Goal: Task Accomplishment & Management: Manage account settings

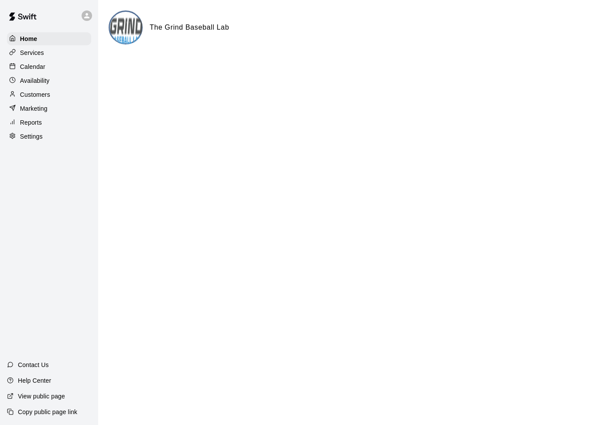
click at [38, 69] on p "Calendar" at bounding box center [32, 66] width 25 height 9
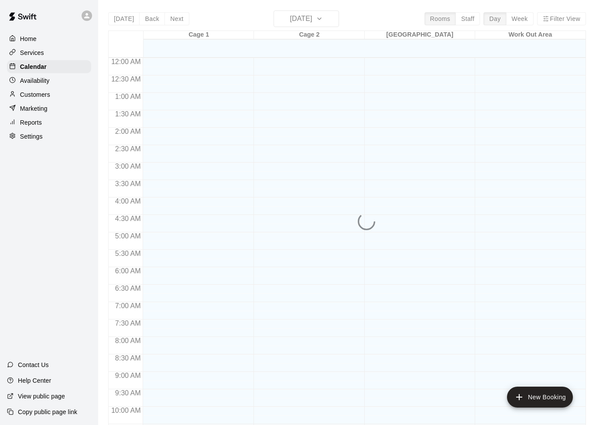
scroll to position [434, 0]
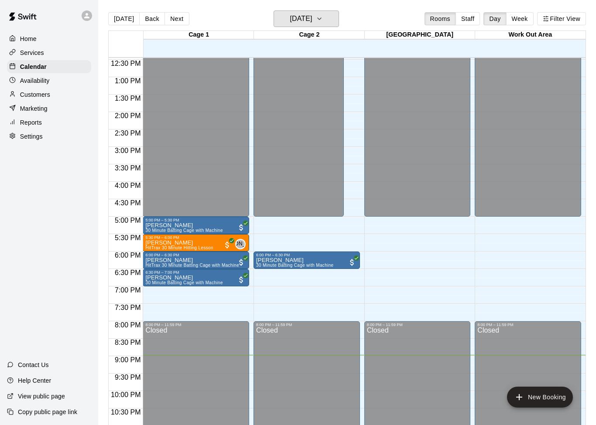
click at [323, 15] on icon "button" at bounding box center [319, 19] width 7 height 10
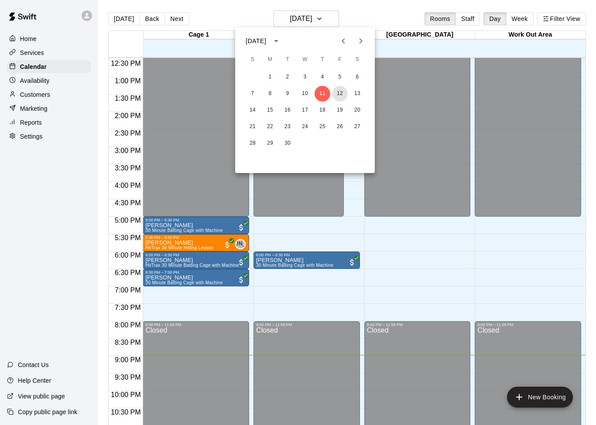
click at [342, 93] on button "12" at bounding box center [340, 94] width 16 height 16
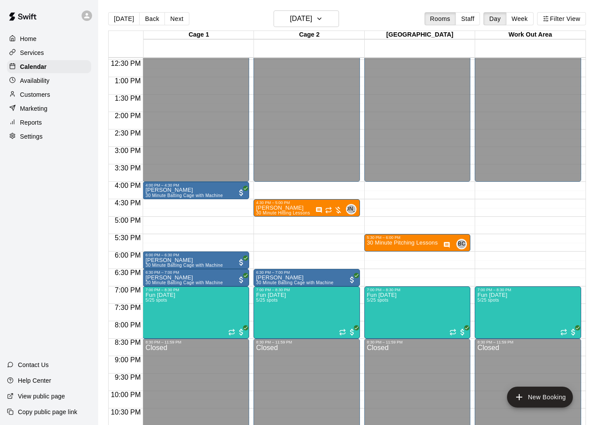
click at [315, 314] on div at bounding box center [298, 212] width 596 height 425
click at [266, 305] on img "edit" at bounding box center [265, 305] width 10 height 10
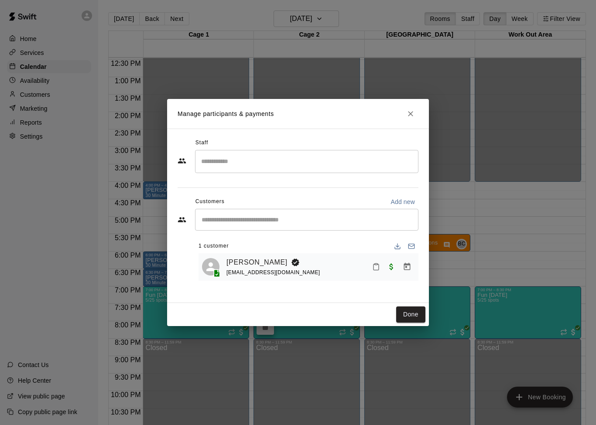
click at [253, 264] on link "[PERSON_NAME]" at bounding box center [256, 262] width 61 height 11
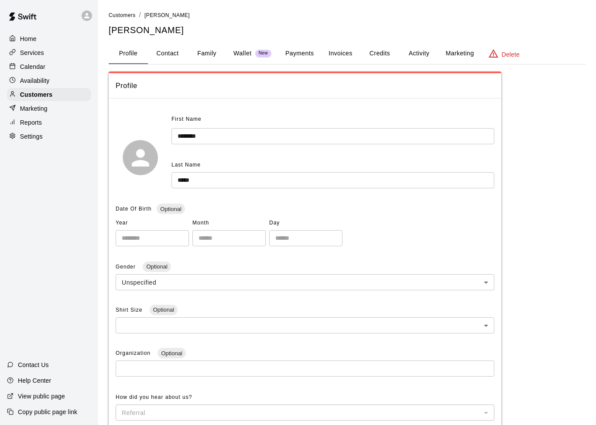
click at [301, 51] on button "Payments" at bounding box center [299, 53] width 42 height 21
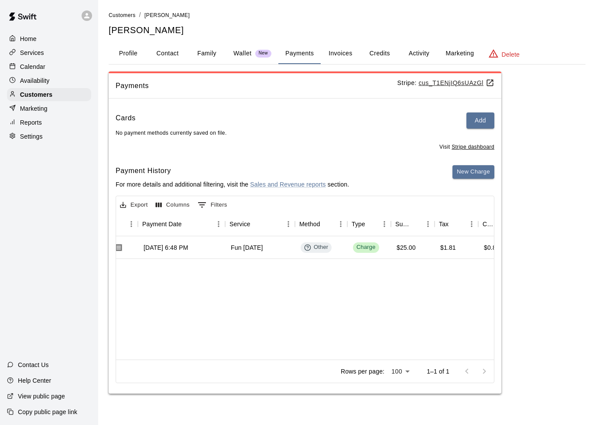
scroll to position [0, 83]
click at [407, 58] on button "Activity" at bounding box center [418, 53] width 39 height 21
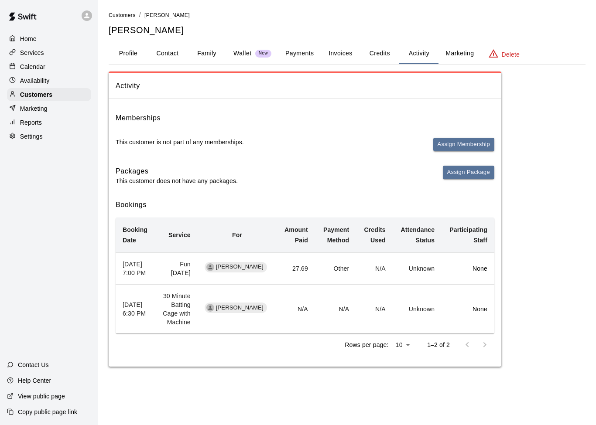
click at [480, 344] on div at bounding box center [475, 344] width 35 height 17
click at [461, 349] on div at bounding box center [475, 344] width 35 height 17
click at [255, 313] on div "[PERSON_NAME]" at bounding box center [235, 308] width 62 height 10
click at [194, 310] on td "30 Minute Batting Cage with Machine" at bounding box center [177, 309] width 42 height 49
click at [41, 70] on p "Calendar" at bounding box center [32, 66] width 25 height 9
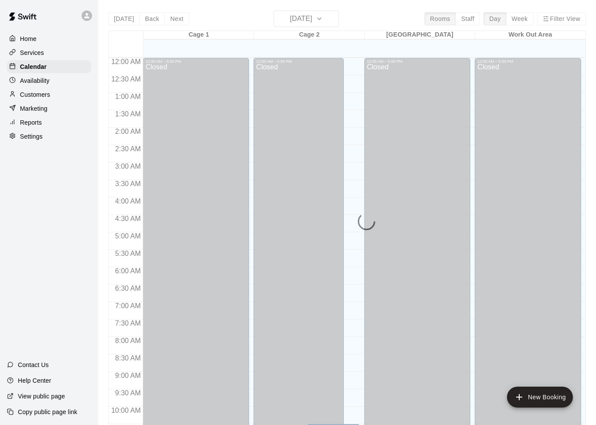
scroll to position [434, 0]
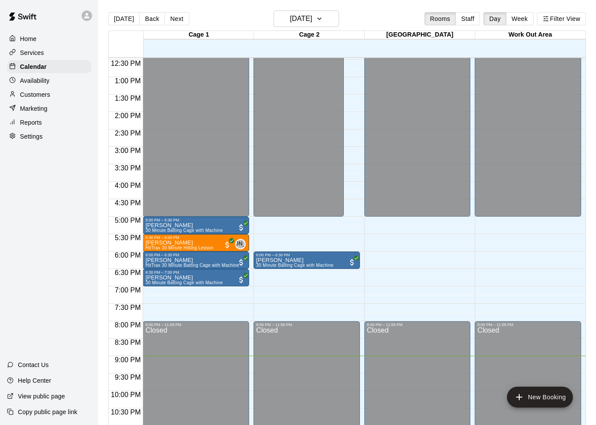
click at [178, 20] on button "Next" at bounding box center [176, 18] width 24 height 13
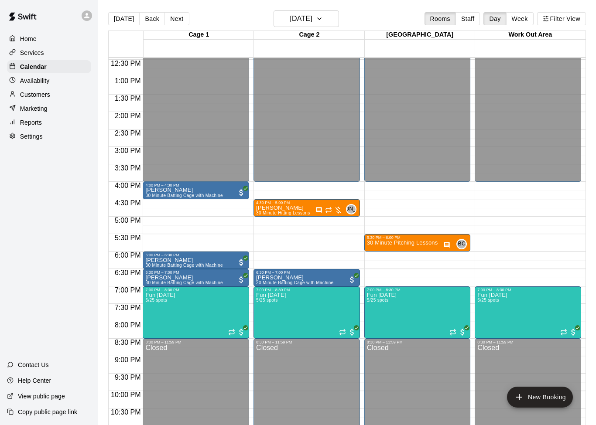
click at [263, 307] on img "edit" at bounding box center [265, 305] width 10 height 10
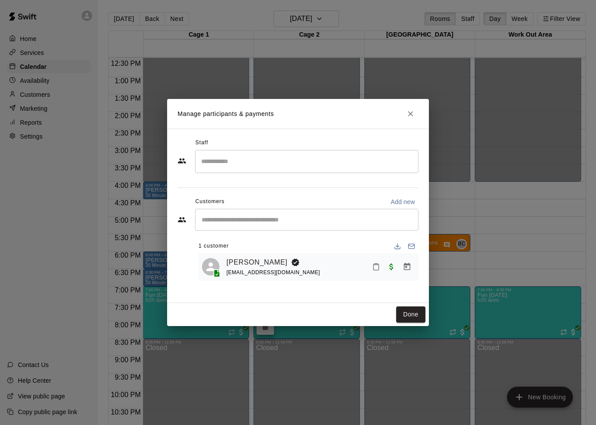
click at [406, 116] on icon "Close" at bounding box center [410, 113] width 9 height 9
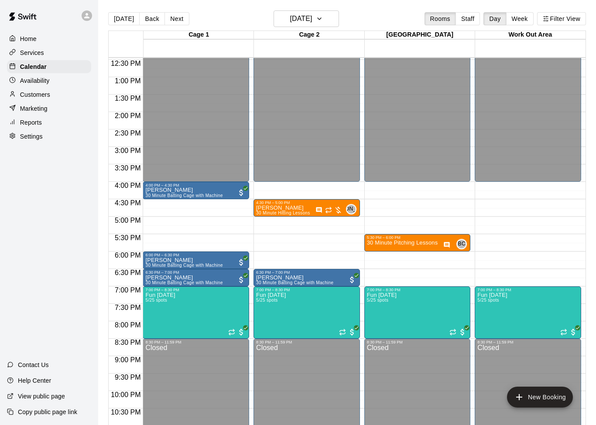
click at [263, 283] on icon "edit" at bounding box center [265, 284] width 10 height 10
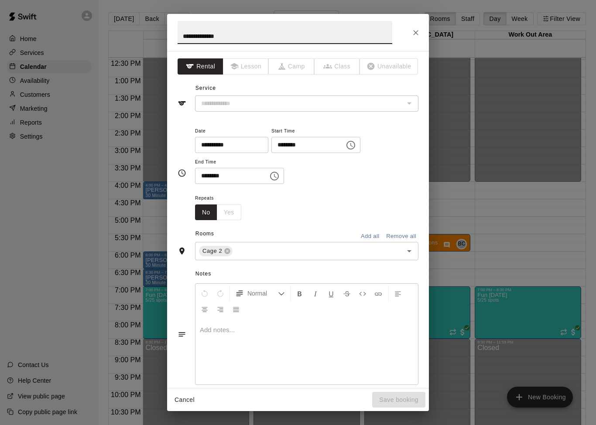
type input "**********"
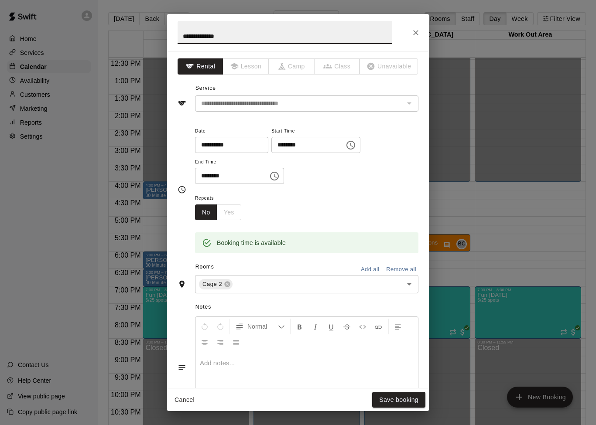
click at [411, 33] on icon "Close" at bounding box center [415, 32] width 9 height 9
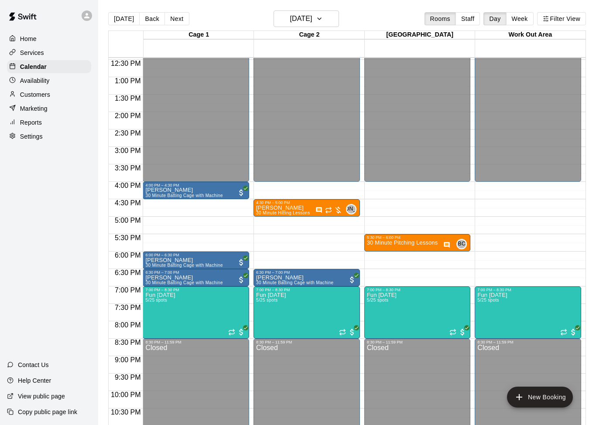
click at [154, 283] on icon "edit" at bounding box center [154, 284] width 10 height 10
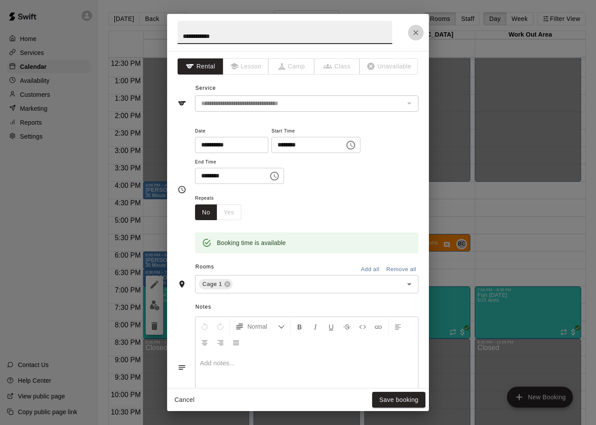
click at [410, 31] on button "Close" at bounding box center [416, 33] width 16 height 16
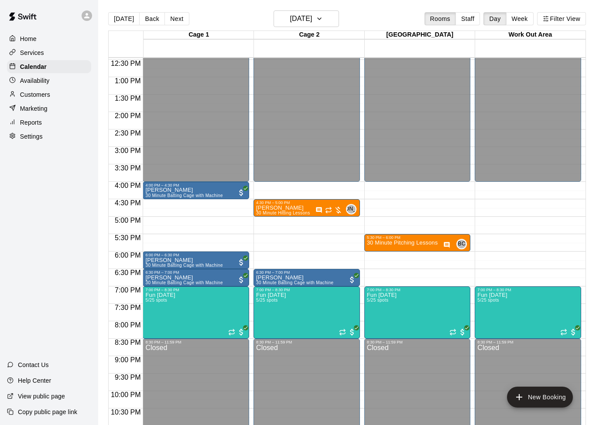
click at [189, 285] on div at bounding box center [195, 285] width 101 height 0
click at [157, 293] on icon "edit" at bounding box center [154, 293] width 10 height 10
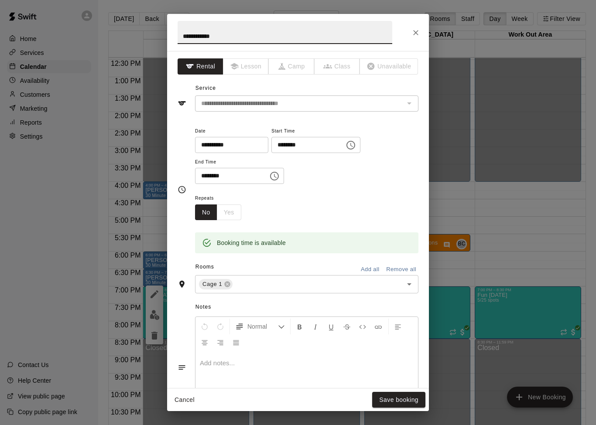
click at [414, 31] on icon "Close" at bounding box center [415, 32] width 9 height 9
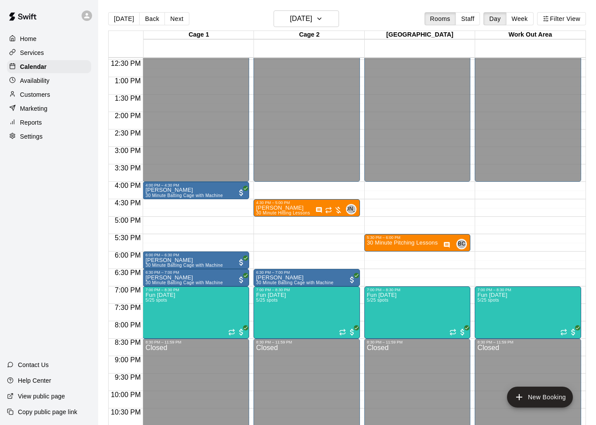
click at [154, 303] on img "edit" at bounding box center [155, 305] width 10 height 10
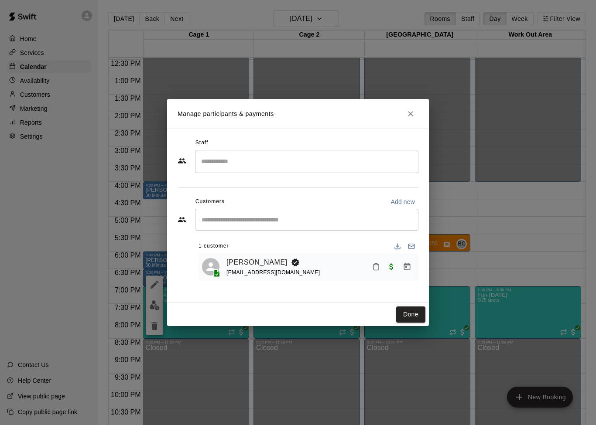
click at [245, 267] on link "[PERSON_NAME]" at bounding box center [256, 262] width 61 height 11
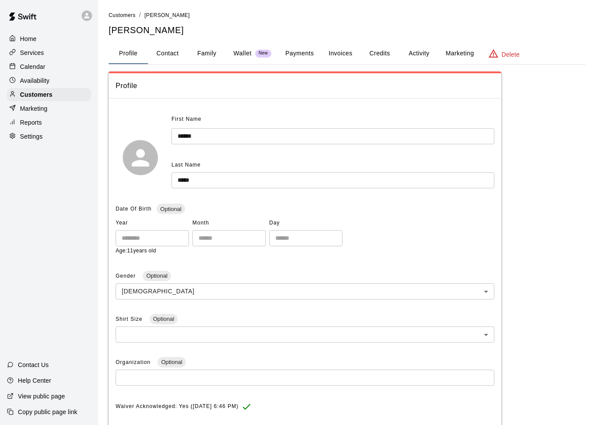
click at [417, 54] on button "Activity" at bounding box center [418, 53] width 39 height 21
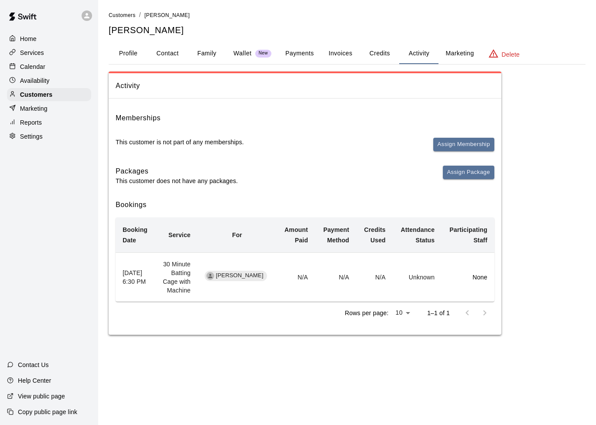
click at [341, 57] on button "Invoices" at bounding box center [339, 53] width 39 height 21
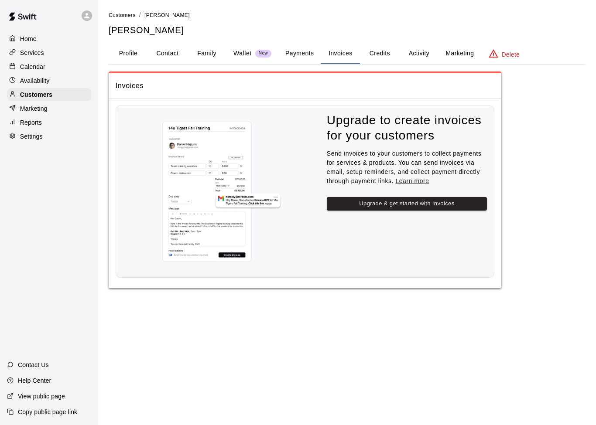
click at [298, 56] on button "Payments" at bounding box center [299, 53] width 42 height 21
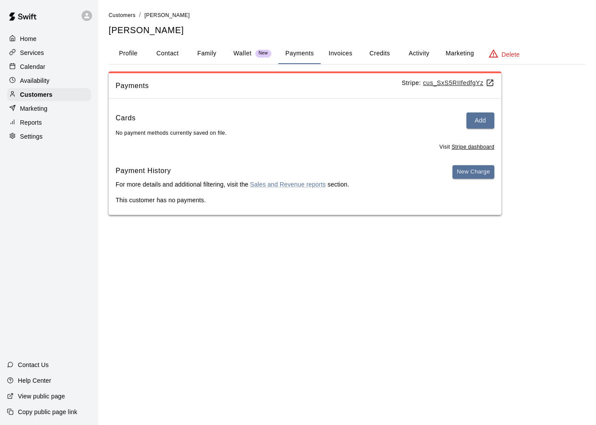
click at [133, 54] on button "Profile" at bounding box center [128, 53] width 39 height 21
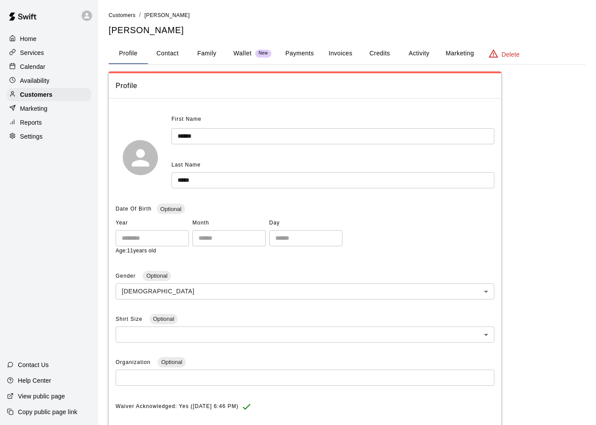
click at [167, 62] on button "Contact" at bounding box center [167, 53] width 39 height 21
select select "**"
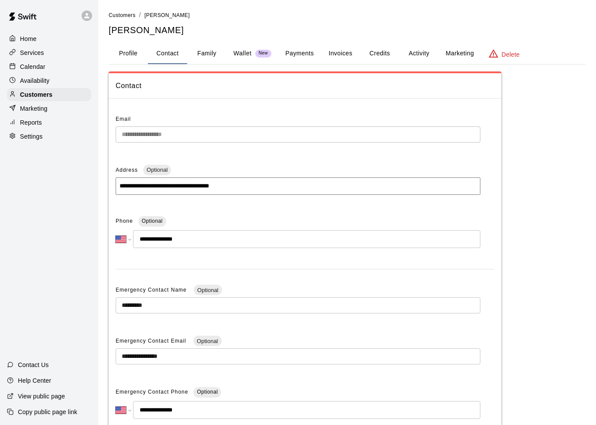
click at [206, 54] on button "Family" at bounding box center [206, 53] width 39 height 21
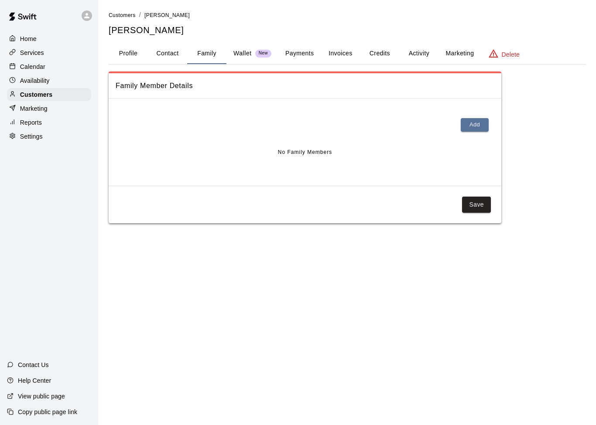
click at [126, 62] on button "Profile" at bounding box center [128, 53] width 39 height 21
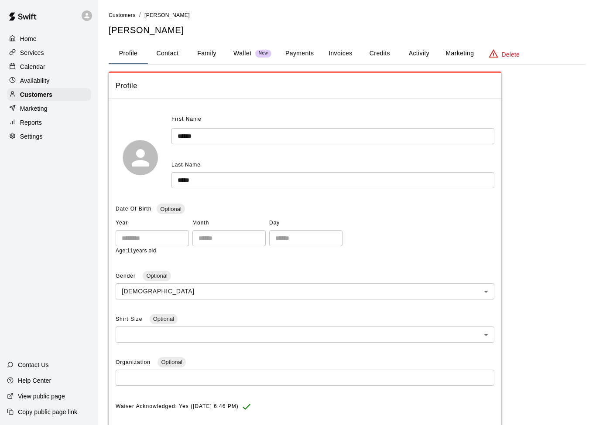
click at [198, 59] on button "Family" at bounding box center [206, 53] width 39 height 21
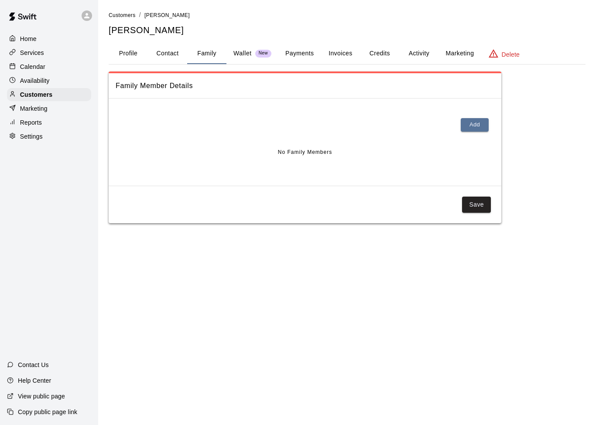
click at [540, 113] on div "Family Member Details Add No Family Members Save" at bounding box center [347, 148] width 477 height 152
click at [299, 54] on button "Payments" at bounding box center [299, 53] width 42 height 21
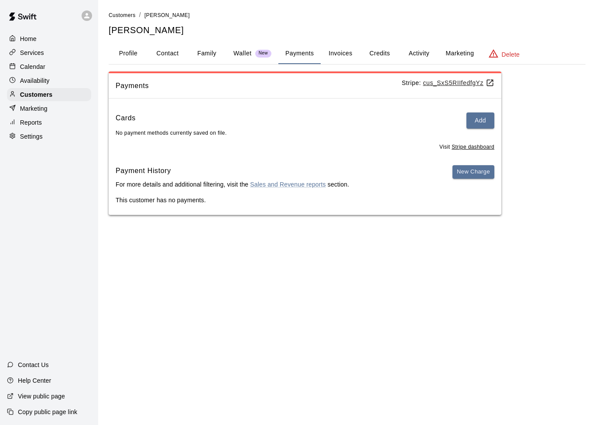
click at [414, 54] on button "Activity" at bounding box center [418, 53] width 39 height 21
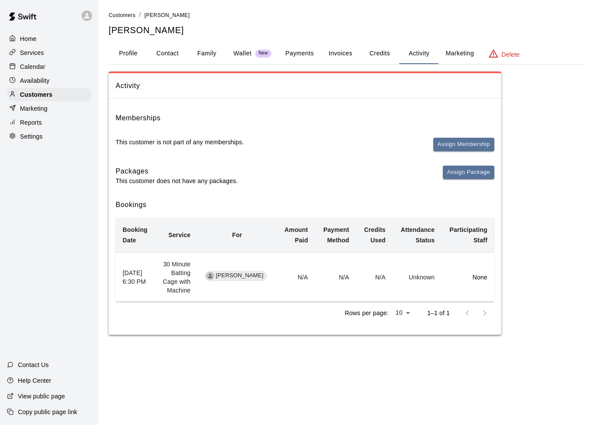
click at [44, 74] on div "Availability" at bounding box center [49, 80] width 84 height 13
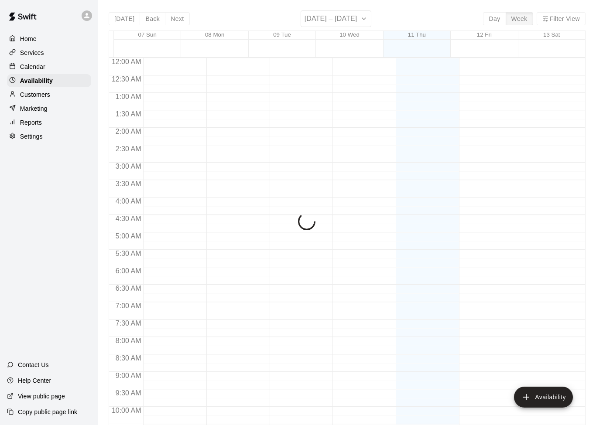
scroll to position [460, 0]
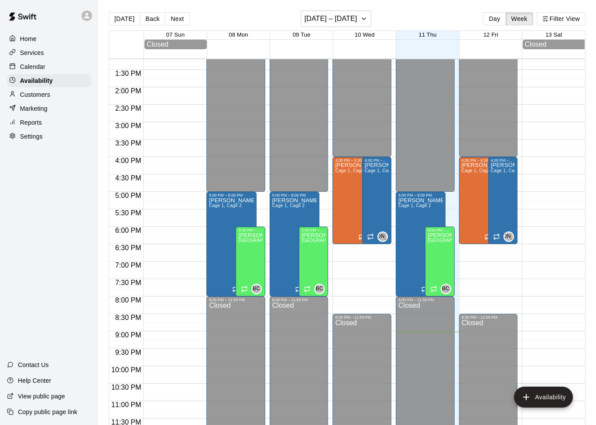
click at [37, 72] on div "Calendar" at bounding box center [49, 66] width 84 height 13
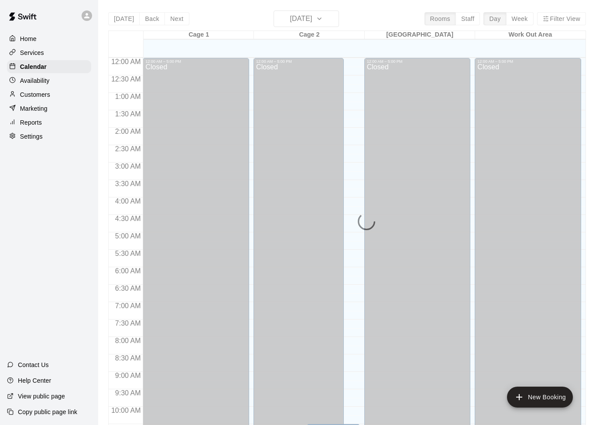
scroll to position [434, 0]
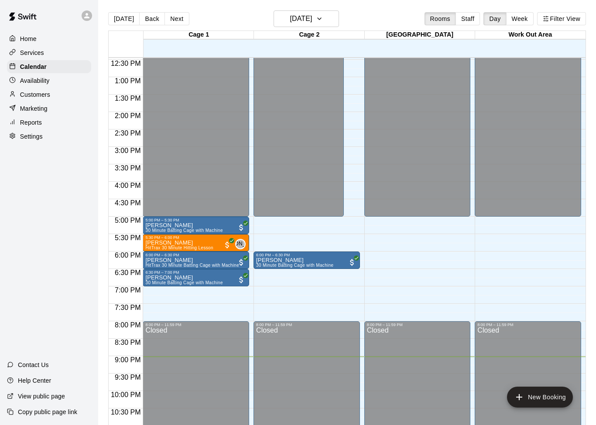
click at [176, 22] on button "Next" at bounding box center [176, 18] width 24 height 13
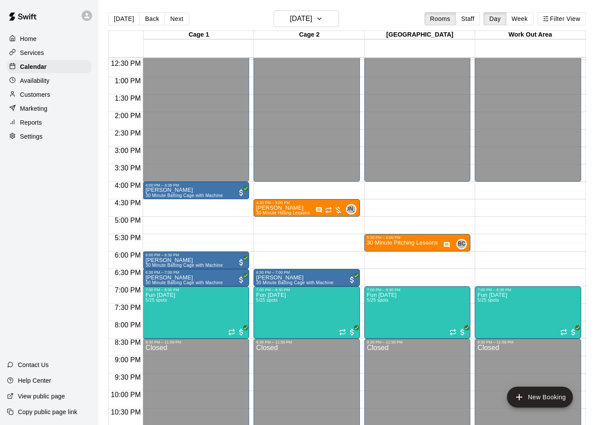
click at [267, 304] on img "edit" at bounding box center [265, 305] width 10 height 10
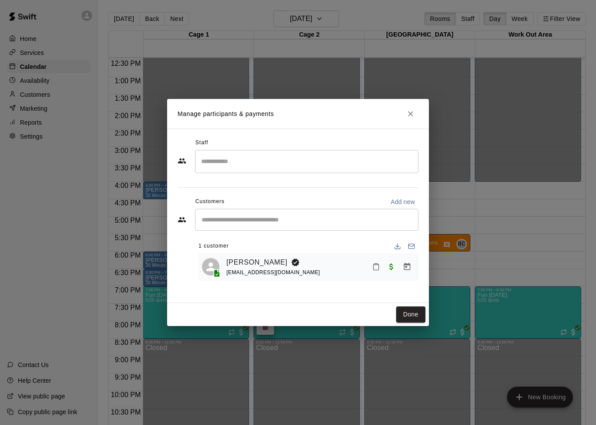
click at [251, 260] on link "[PERSON_NAME]" at bounding box center [256, 262] width 61 height 11
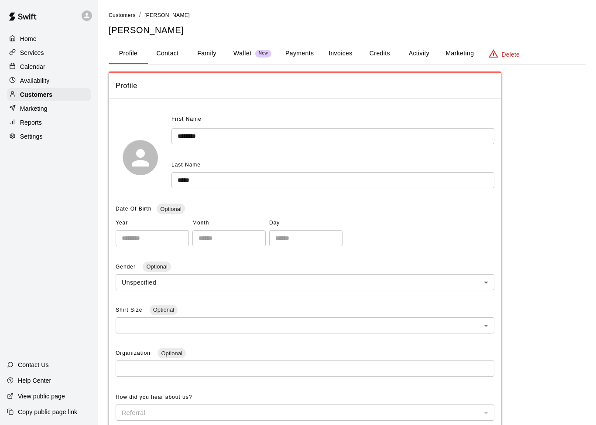
click at [211, 62] on button "Family" at bounding box center [206, 53] width 39 height 21
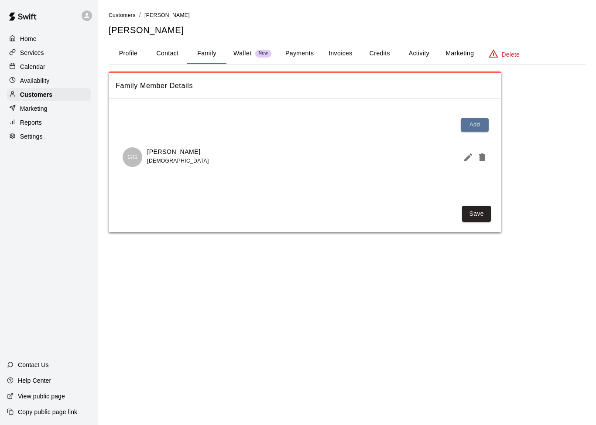
click at [416, 52] on button "Activity" at bounding box center [418, 53] width 39 height 21
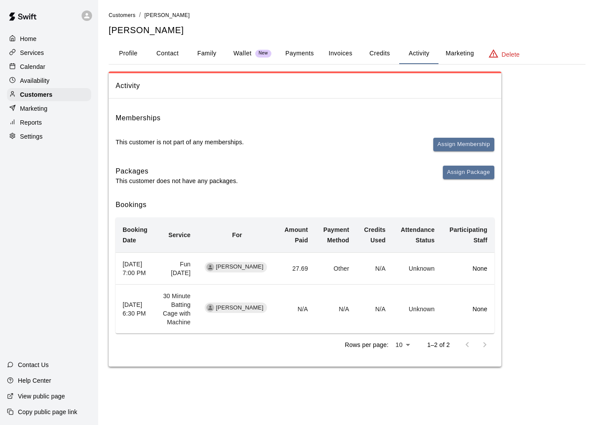
click at [34, 68] on p "Calendar" at bounding box center [32, 66] width 25 height 9
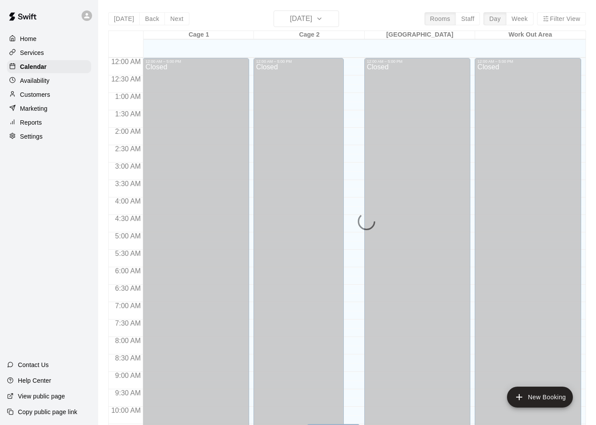
scroll to position [434, 0]
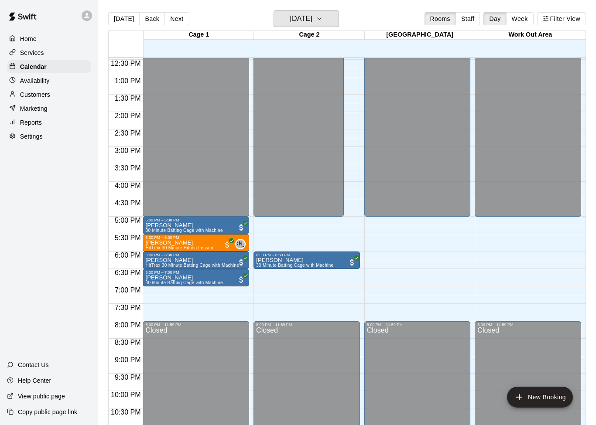
click at [323, 17] on icon "button" at bounding box center [319, 19] width 7 height 10
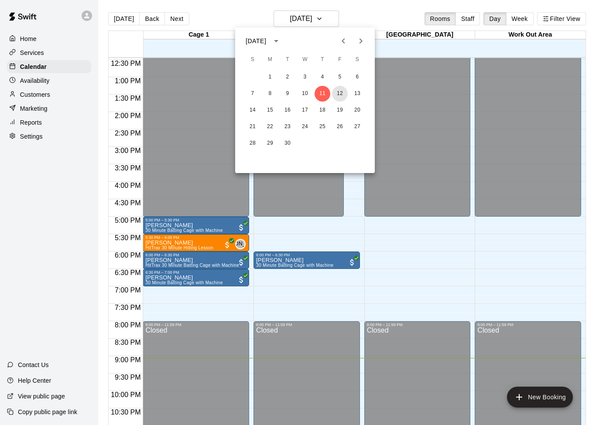
click at [340, 96] on button "12" at bounding box center [340, 94] width 16 height 16
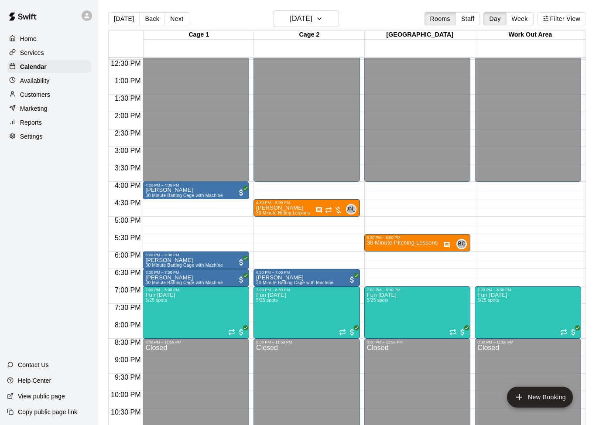
click at [41, 94] on p "Customers" at bounding box center [35, 94] width 30 height 9
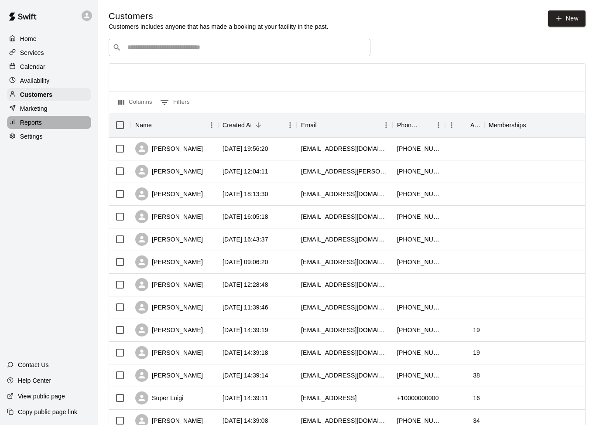
click at [29, 128] on div "Reports" at bounding box center [49, 122] width 84 height 13
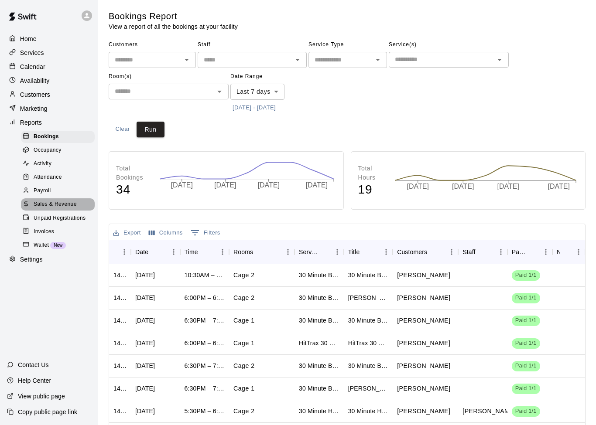
click at [65, 209] on span "Sales & Revenue" at bounding box center [55, 204] width 43 height 9
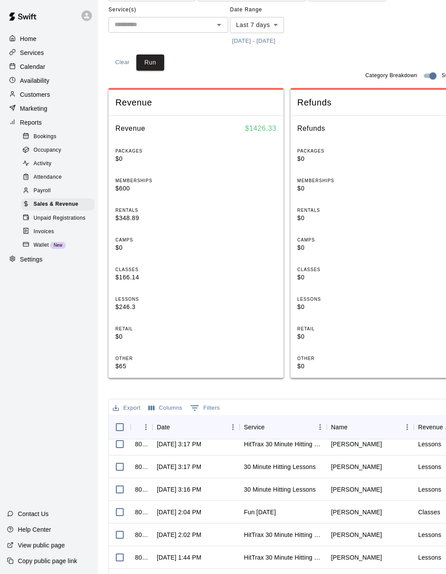
scroll to position [436, 0]
click at [211, 27] on input "text" at bounding box center [161, 24] width 100 height 11
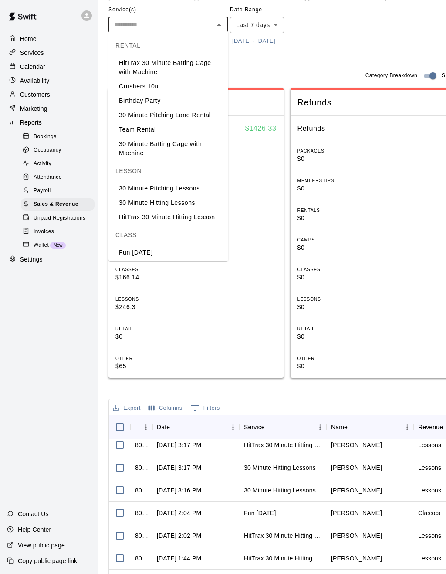
click at [180, 145] on li "30 Minute Batting Cage with Machine" at bounding box center [169, 149] width 120 height 24
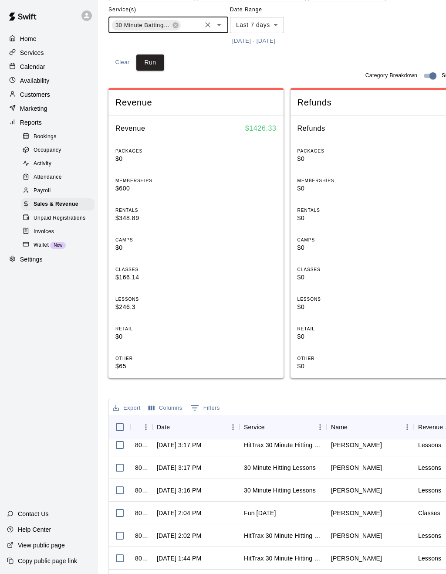
click at [161, 60] on button "Run" at bounding box center [150, 62] width 28 height 16
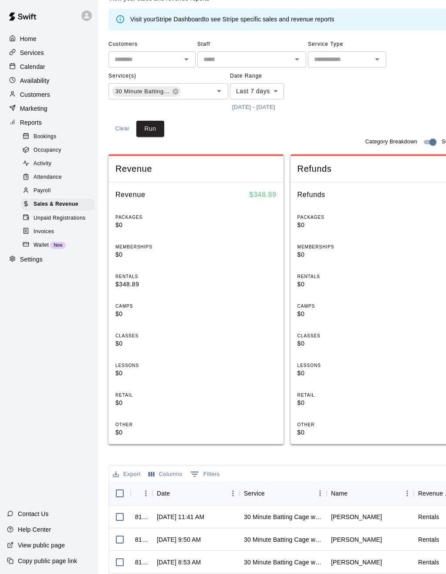
scroll to position [28, 0]
click at [282, 87] on body "Home Services Calendar Availability Customers Marketing Reports Bookings Occupa…" at bounding box center [223, 373] width 446 height 802
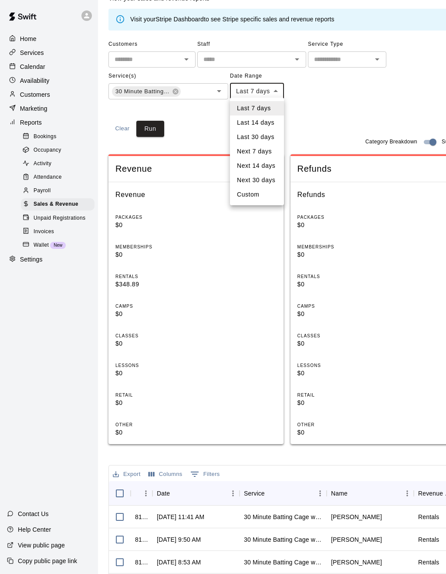
click at [265, 150] on li "Next 7 days" at bounding box center [257, 151] width 54 height 14
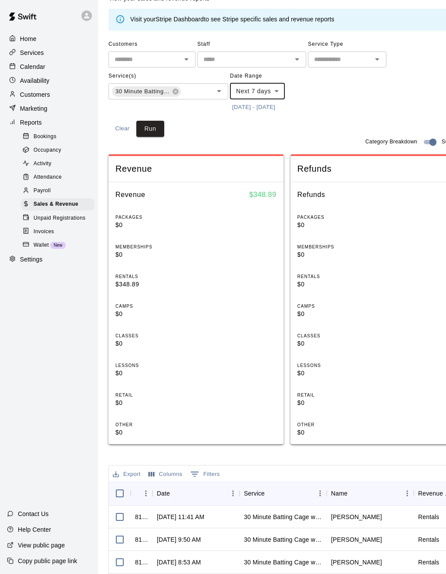
type input "********"
click at [149, 129] on button "Run" at bounding box center [150, 129] width 28 height 16
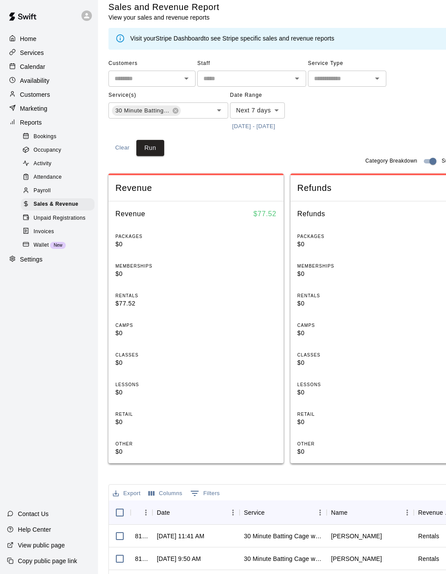
scroll to position [0, 0]
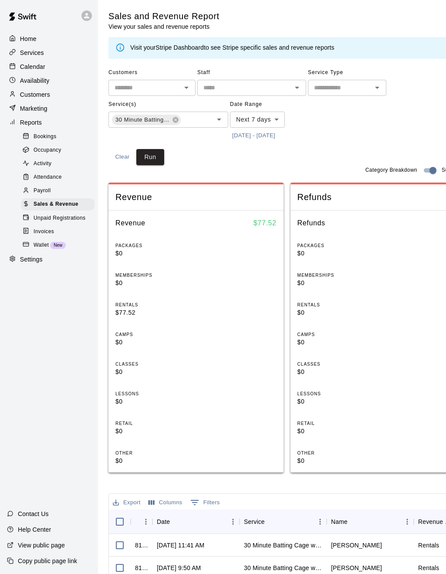
click at [373, 88] on icon "Open" at bounding box center [377, 87] width 10 height 10
click at [334, 106] on li "Rentals" at bounding box center [347, 105] width 78 height 14
type input "*******"
click at [153, 157] on button "Run" at bounding box center [150, 157] width 28 height 16
click at [279, 116] on body "Home Services Calendar Availability Customers Marketing Reports Bookings Occupa…" at bounding box center [223, 401] width 446 height 802
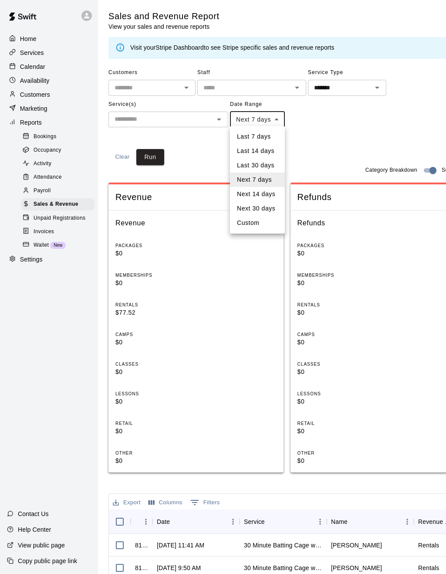
click at [266, 137] on li "Last 7 days" at bounding box center [257, 136] width 55 height 14
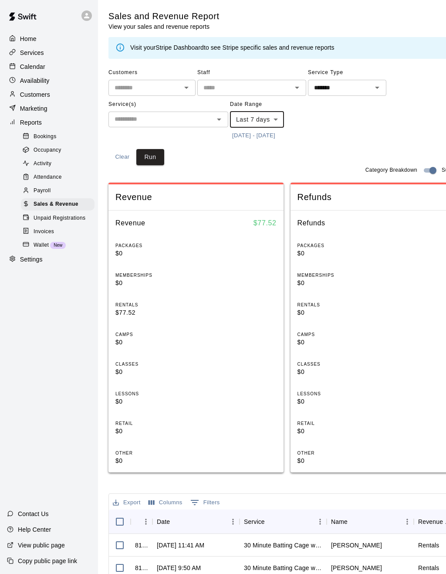
type input "****"
click at [152, 155] on button "Run" at bounding box center [150, 157] width 28 height 16
click at [177, 88] on input "text" at bounding box center [145, 87] width 68 height 11
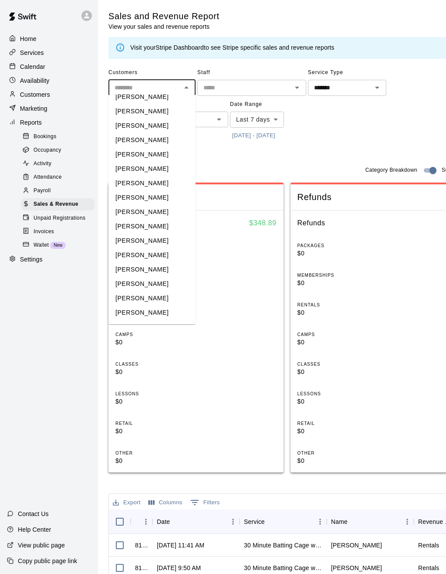
scroll to position [692, 0]
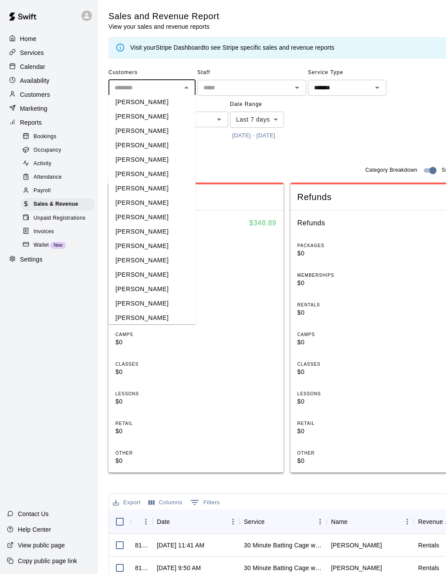
click at [157, 90] on input "text" at bounding box center [145, 87] width 68 height 11
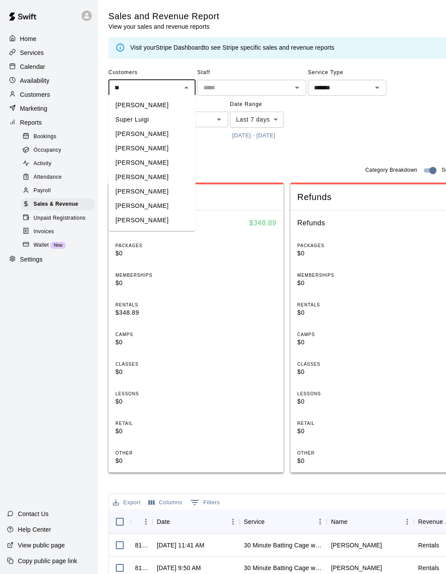
click at [140, 178] on li "[PERSON_NAME]" at bounding box center [152, 177] width 87 height 14
type input "**********"
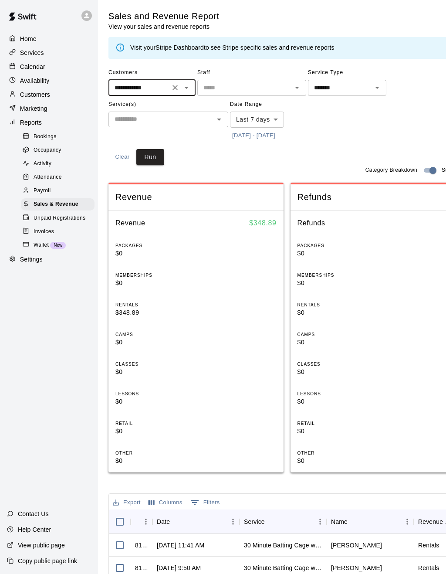
click at [157, 155] on button "Run" at bounding box center [150, 157] width 28 height 16
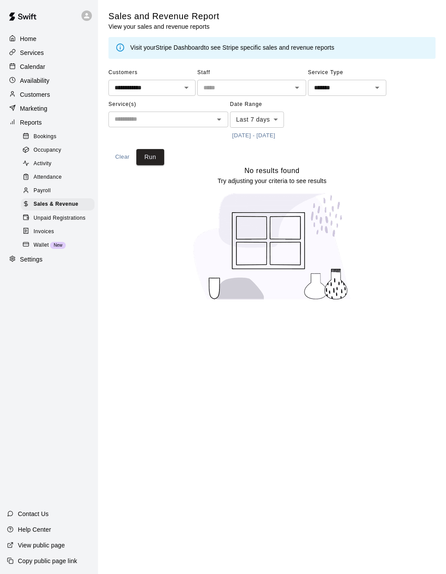
click at [178, 89] on div at bounding box center [180, 88] width 23 height 12
click at [175, 92] on button "Clear" at bounding box center [175, 88] width 12 height 12
click at [183, 91] on icon "Open" at bounding box center [186, 87] width 10 height 10
type input "***"
click at [170, 268] on div "No results found Try adjusting your criteria to see results" at bounding box center [272, 236] width 327 height 143
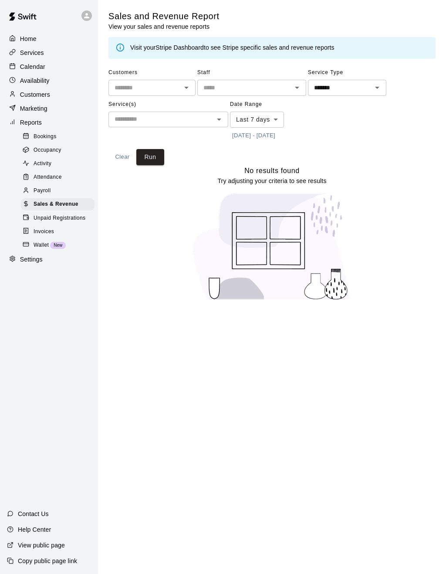
click at [157, 154] on button "Run" at bounding box center [150, 157] width 28 height 16
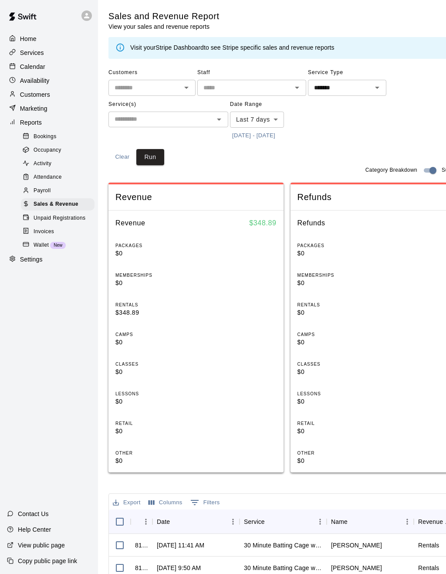
click at [119, 161] on button "Clear" at bounding box center [123, 157] width 28 height 16
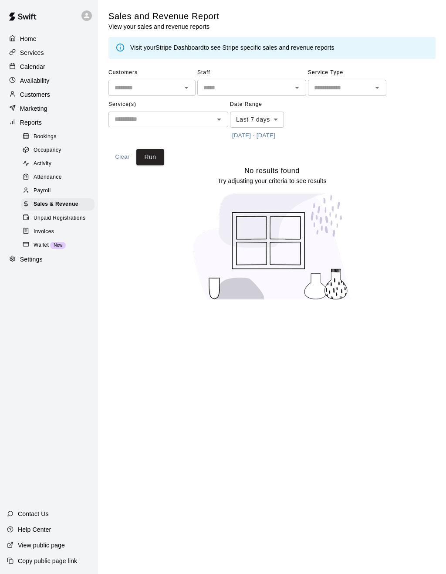
click at [279, 116] on body "Home Services Calendar Availability Customers Marketing Reports Bookings Occupa…" at bounding box center [223, 155] width 446 height 311
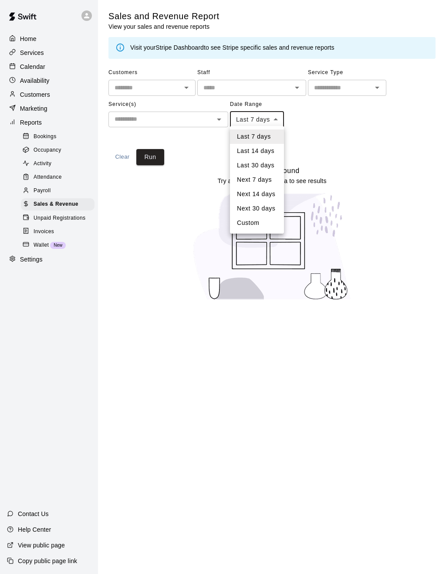
click at [270, 207] on li "Next 30 days" at bounding box center [257, 208] width 54 height 14
type input "*********"
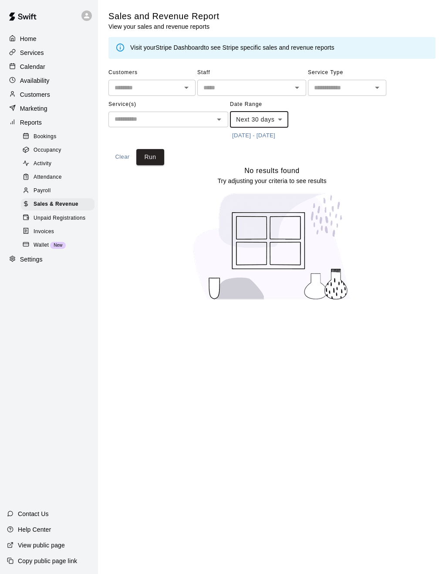
click at [160, 153] on button "Run" at bounding box center [150, 157] width 28 height 16
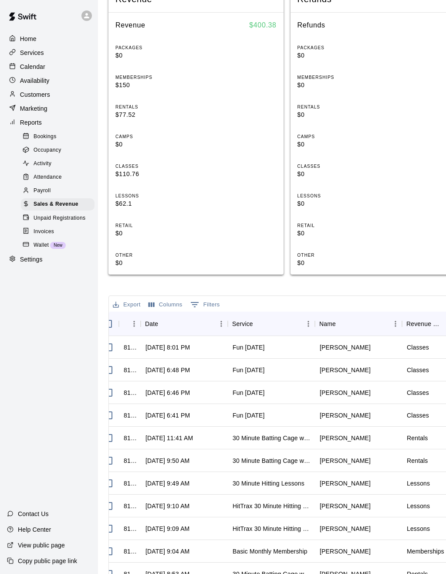
scroll to position [0, 12]
click at [334, 320] on div "Name" at bounding box center [328, 324] width 17 height 24
click at [341, 321] on icon "Sort" at bounding box center [342, 323] width 5 height 5
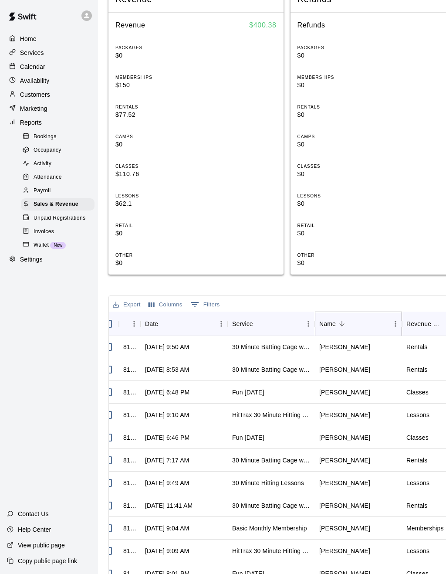
click at [344, 321] on icon "Sort" at bounding box center [342, 323] width 5 height 5
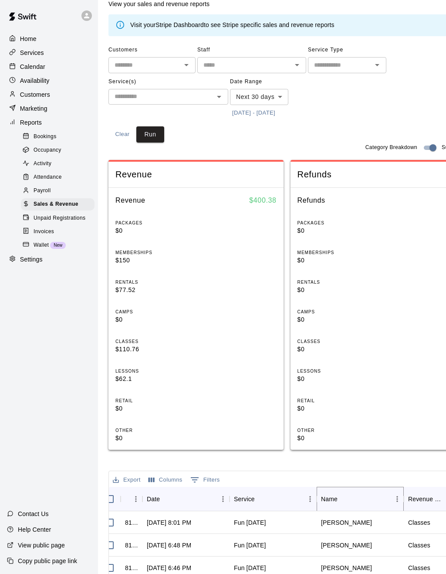
scroll to position [0, 0]
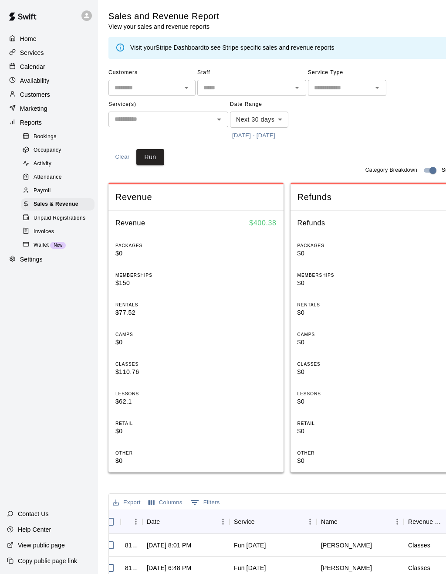
click at [35, 70] on p "Calendar" at bounding box center [32, 66] width 25 height 9
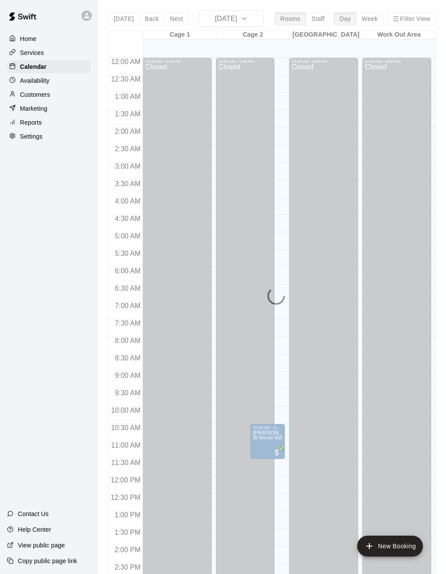
scroll to position [285, 0]
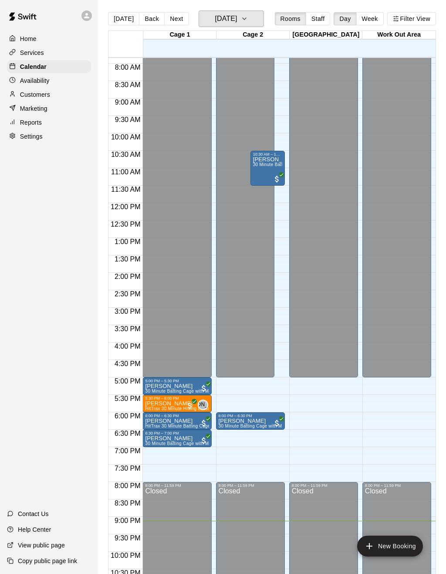
click at [248, 18] on icon "button" at bounding box center [244, 19] width 7 height 10
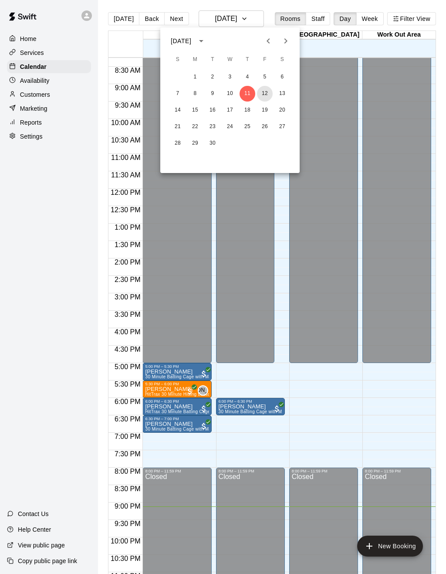
click at [263, 95] on button "12" at bounding box center [265, 94] width 16 height 16
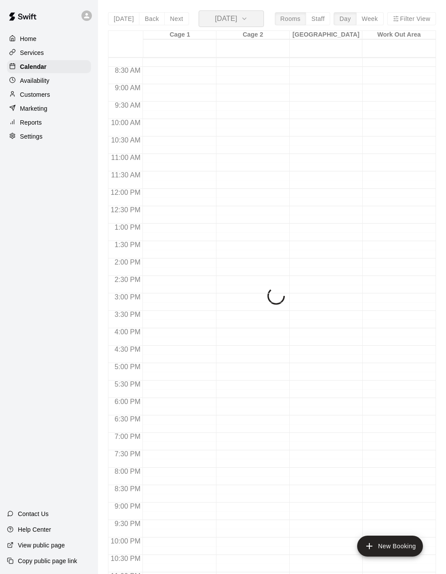
scroll to position [289, 0]
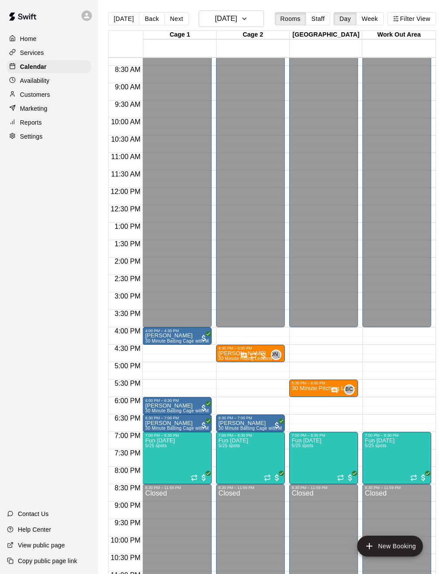
click at [242, 423] on p "[PERSON_NAME]" at bounding box center [251, 423] width 64 height 0
click at [230, 425] on img "edit" at bounding box center [228, 454] width 10 height 10
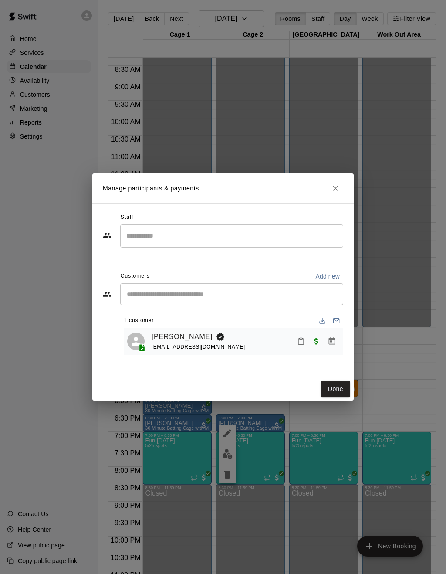
click at [173, 337] on link "[PERSON_NAME]" at bounding box center [182, 336] width 61 height 11
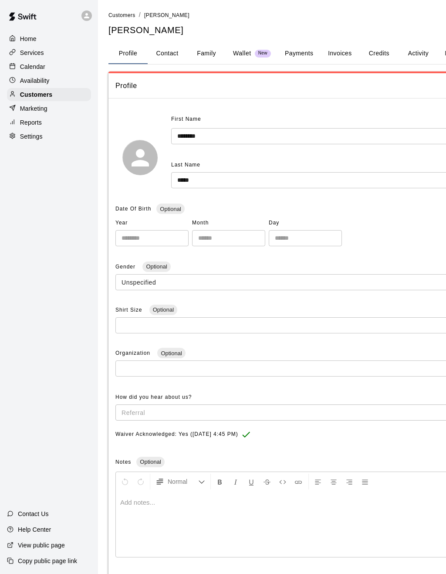
click at [248, 53] on p "Wallet" at bounding box center [242, 53] width 18 height 9
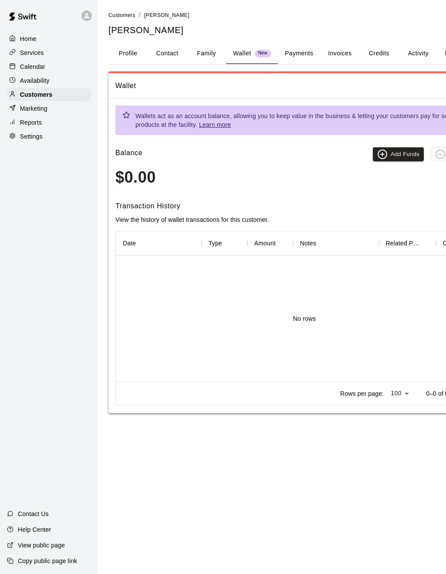
click at [310, 46] on button "Payments" at bounding box center [299, 53] width 42 height 21
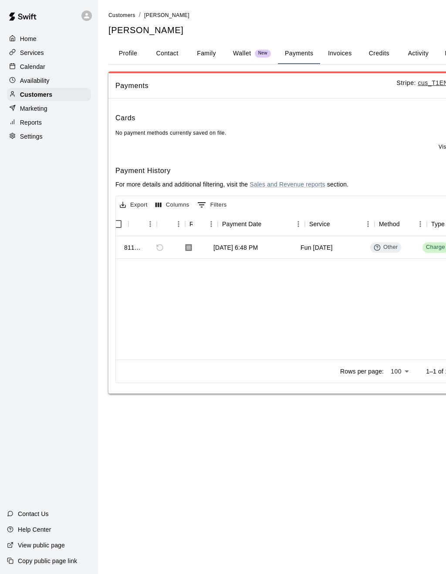
scroll to position [0, 22]
click at [203, 54] on button "Family" at bounding box center [206, 53] width 39 height 21
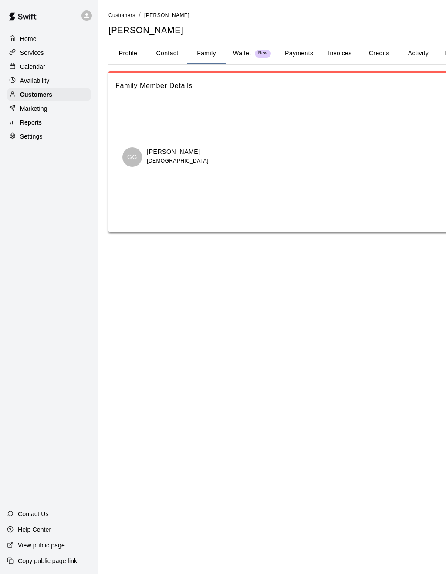
click at [36, 69] on p "Calendar" at bounding box center [32, 66] width 25 height 9
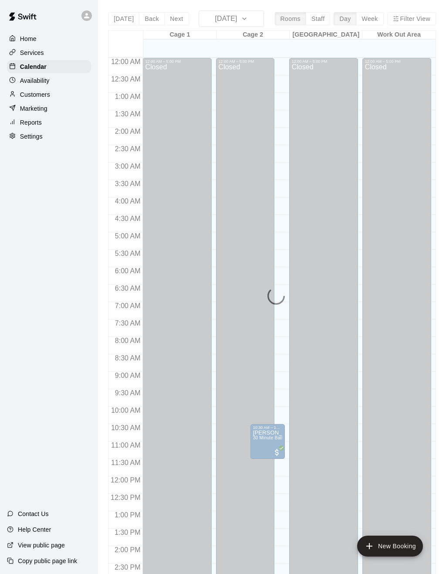
scroll to position [285, 0]
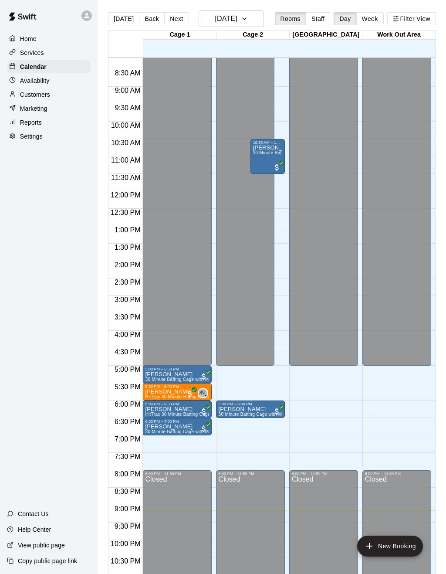
click at [177, 17] on button "Next" at bounding box center [176, 18] width 24 height 13
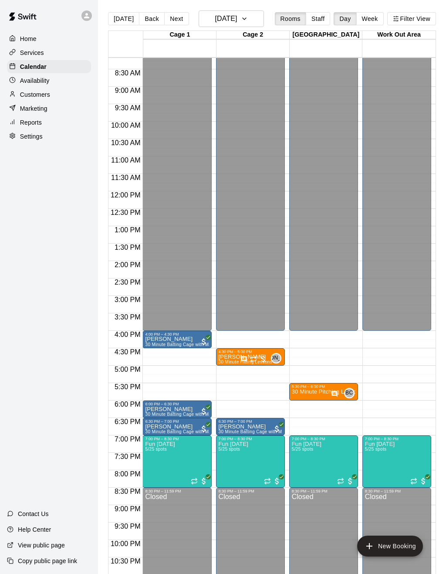
click at [154, 425] on img "edit" at bounding box center [155, 455] width 10 height 10
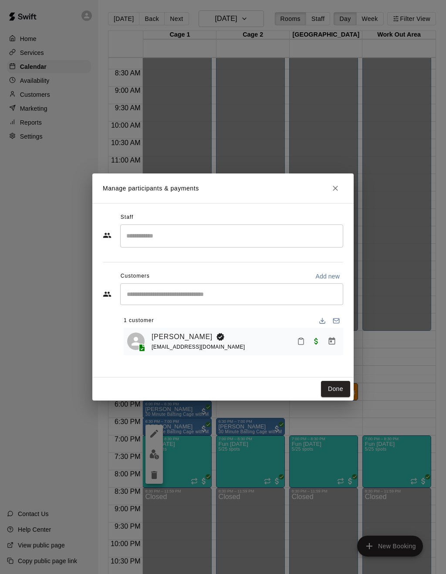
click at [174, 339] on link "[PERSON_NAME]" at bounding box center [182, 336] width 61 height 11
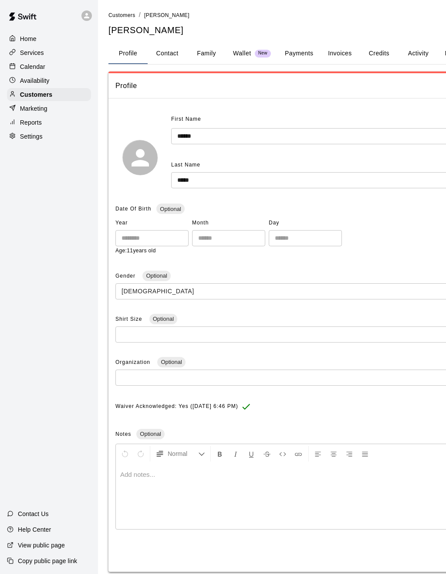
click at [299, 49] on button "Payments" at bounding box center [299, 53] width 42 height 21
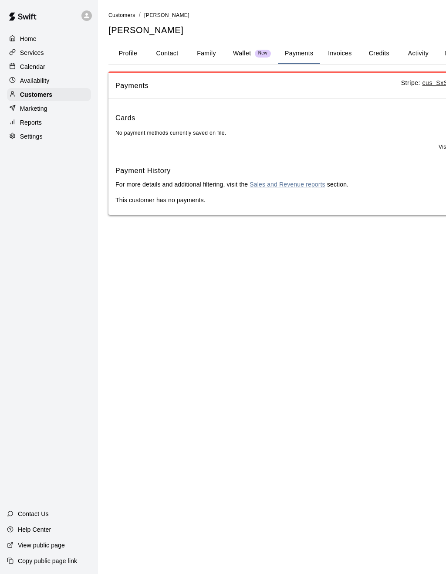
click at [38, 98] on p "Customers" at bounding box center [36, 94] width 32 height 9
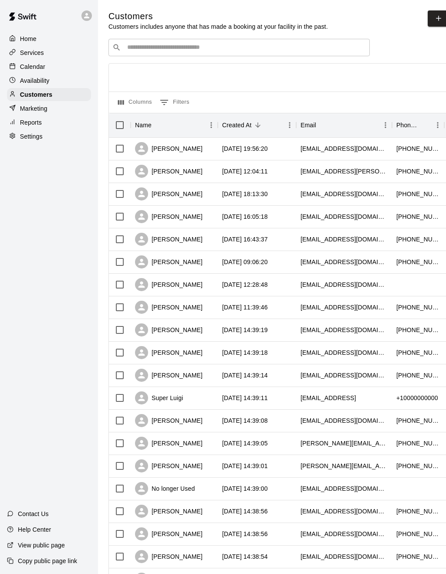
click at [36, 68] on p "Calendar" at bounding box center [32, 66] width 25 height 9
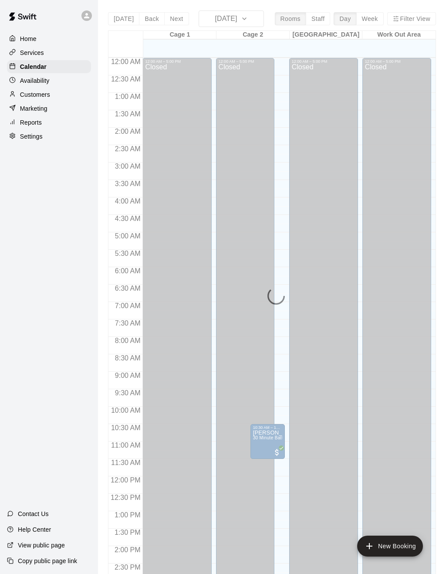
scroll to position [285, 0]
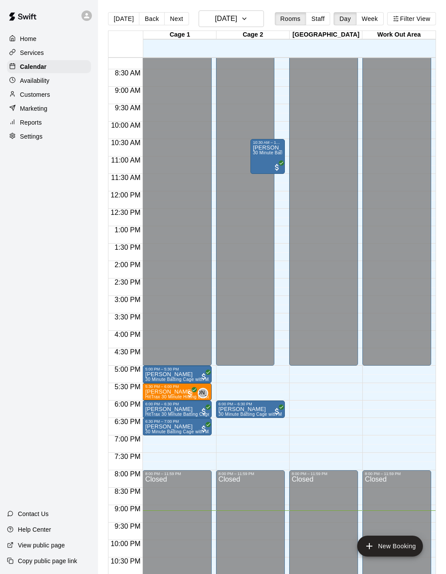
click at [178, 22] on button "Next" at bounding box center [176, 18] width 24 height 13
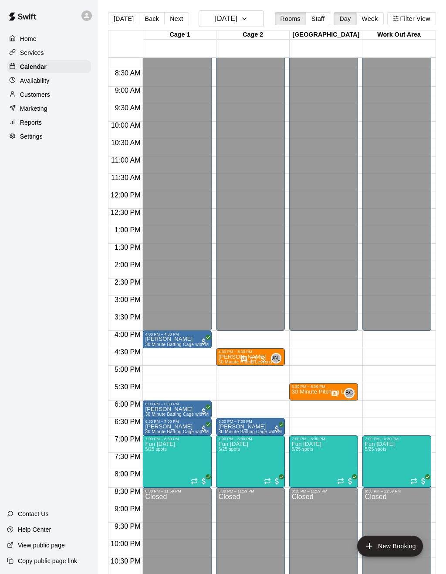
click at [174, 425] on p "[PERSON_NAME]" at bounding box center [177, 427] width 64 height 0
click at [151, 425] on icon "delete" at bounding box center [154, 478] width 10 height 10
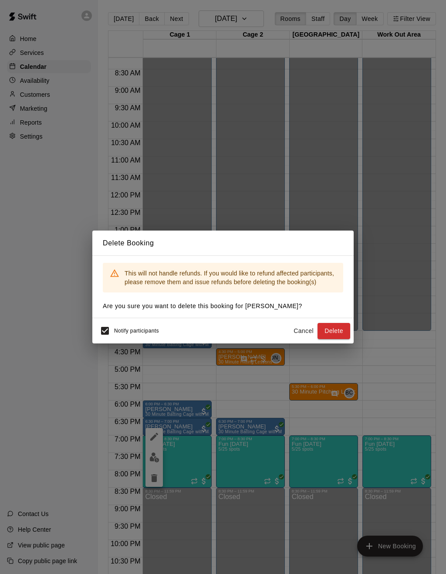
click at [131, 335] on div "Notify participants" at bounding box center [127, 331] width 63 height 18
click at [333, 330] on button "Delete" at bounding box center [334, 331] width 33 height 16
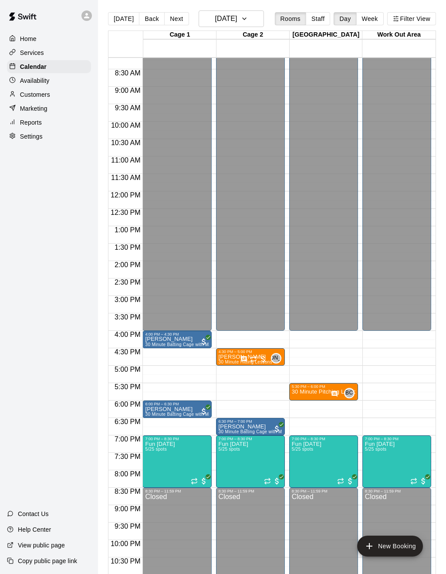
click at [245, 425] on p "[PERSON_NAME]" at bounding box center [251, 427] width 64 height 0
click at [229, 425] on img "edit" at bounding box center [228, 458] width 10 height 10
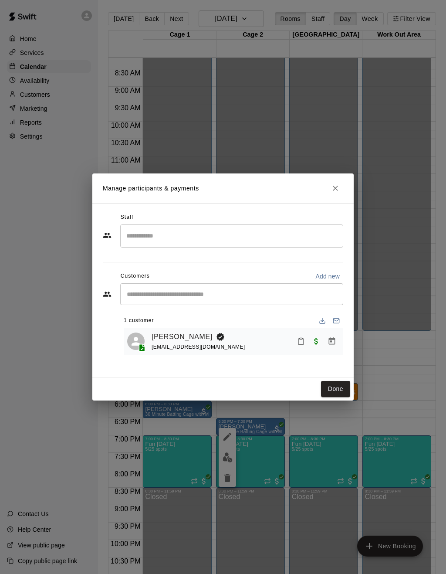
click at [169, 338] on link "[PERSON_NAME]" at bounding box center [182, 336] width 61 height 11
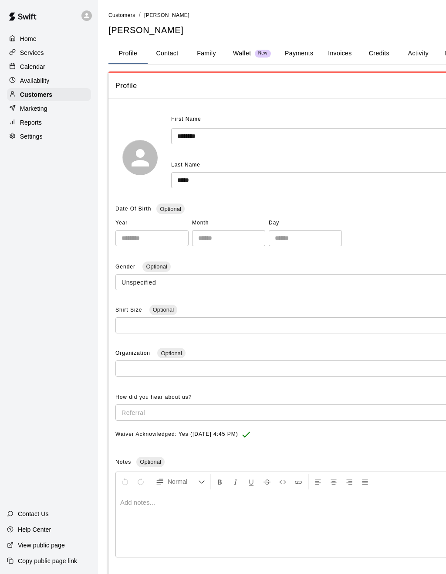
click at [204, 49] on button "Family" at bounding box center [206, 53] width 39 height 21
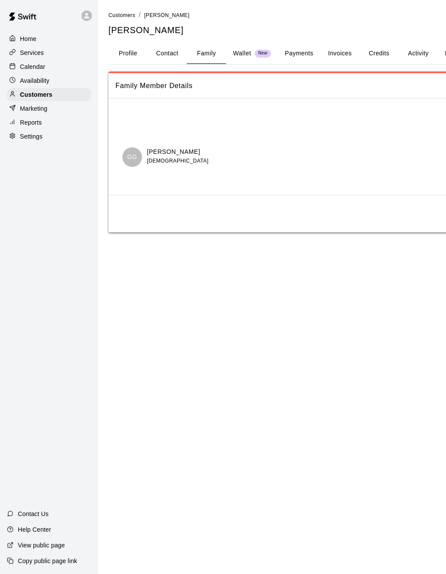
click at [303, 48] on button "Payments" at bounding box center [299, 53] width 42 height 21
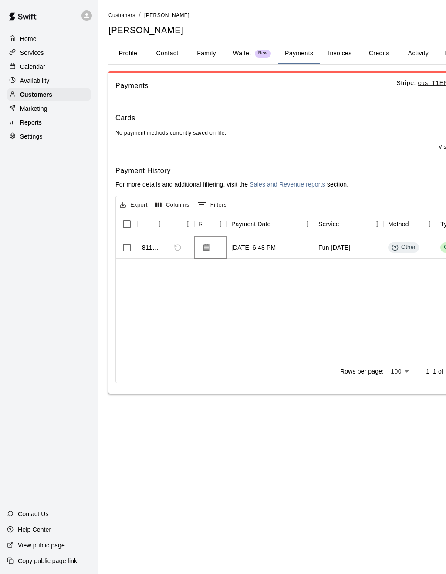
click at [210, 250] on button "Download Receipt" at bounding box center [207, 248] width 16 height 16
click at [204, 248] on icon "Download Receipt" at bounding box center [207, 247] width 7 height 7
click at [206, 249] on icon "Download Receipt" at bounding box center [207, 247] width 7 height 7
click at [206, 248] on icon "Download Receipt" at bounding box center [207, 247] width 7 height 7
click at [204, 245] on icon "Download Receipt" at bounding box center [207, 247] width 7 height 7
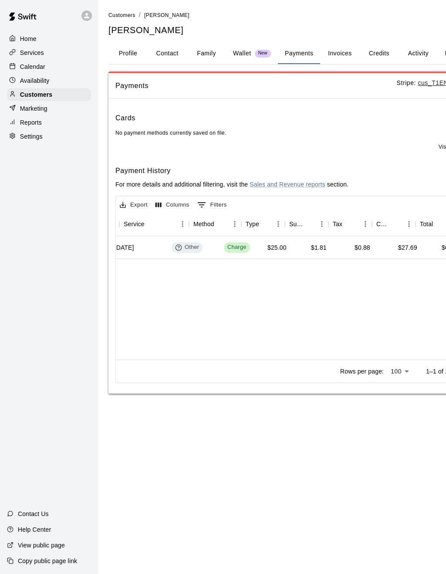
scroll to position [0, 190]
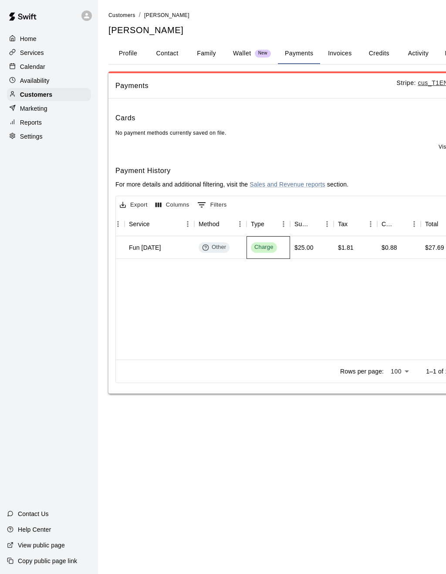
click at [262, 246] on div "Charge" at bounding box center [264, 247] width 19 height 8
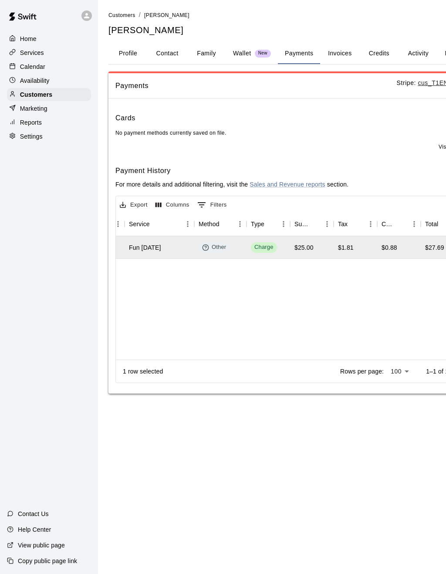
click at [262, 411] on html "Home Services Calendar Availability Customers Marketing Reports Settings Contac…" at bounding box center [223, 205] width 446 height 411
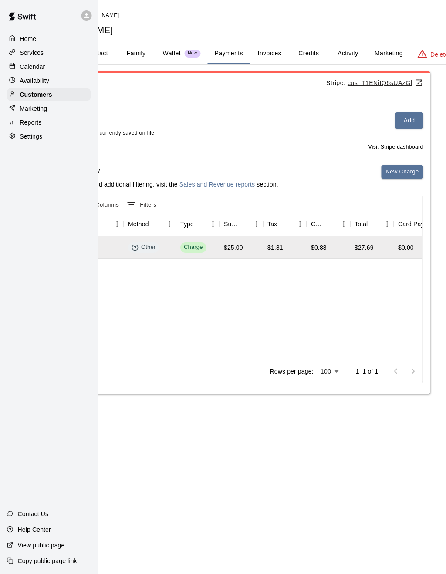
scroll to position [0, 71]
click at [377, 85] on u "cus_T1ENjIQ6sUAzGl" at bounding box center [385, 82] width 76 height 7
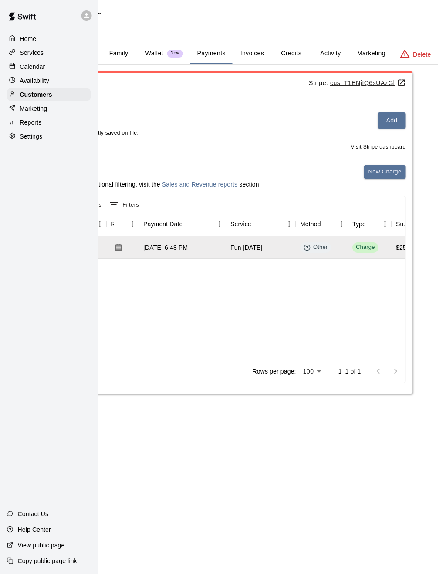
scroll to position [0, 90]
click at [326, 61] on button "Activity" at bounding box center [328, 53] width 39 height 21
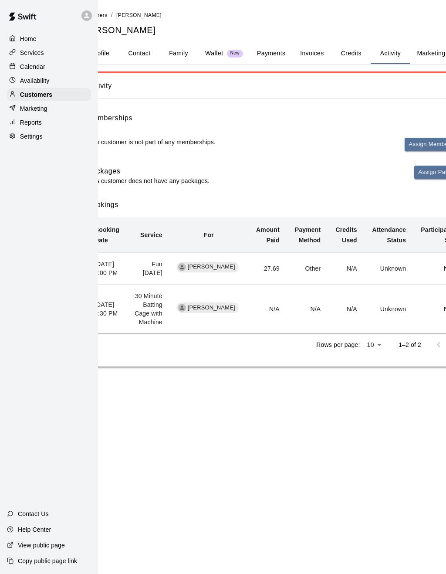
scroll to position [0, 27]
click at [227, 312] on span "[PERSON_NAME]" at bounding box center [212, 308] width 54 height 8
click at [219, 312] on span "[PERSON_NAME]" at bounding box center [212, 308] width 54 height 8
click at [279, 314] on td "N/A" at bounding box center [268, 309] width 38 height 49
click at [396, 313] on td "Unknown" at bounding box center [389, 309] width 49 height 49
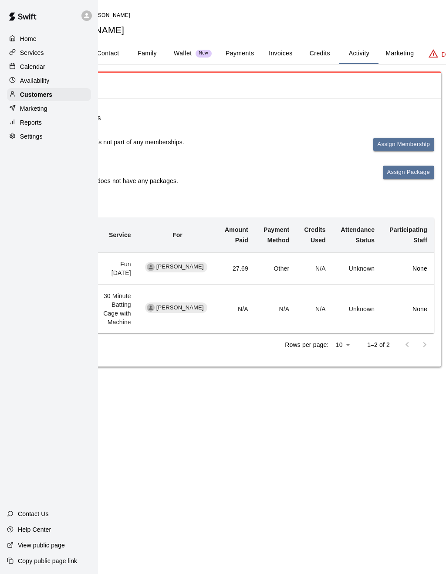
scroll to position [0, 90]
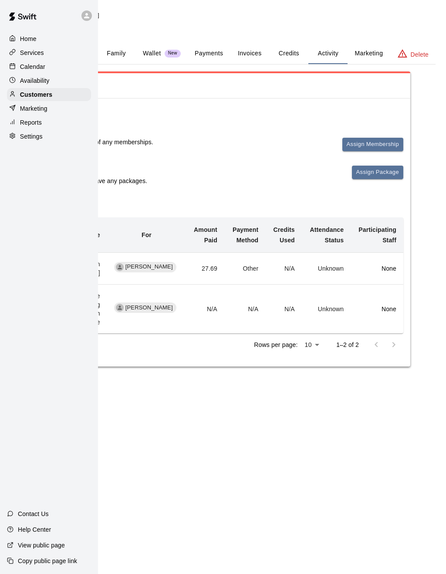
click at [390, 313] on p "None" at bounding box center [377, 309] width 39 height 9
click at [294, 313] on td "N/A" at bounding box center [284, 309] width 36 height 49
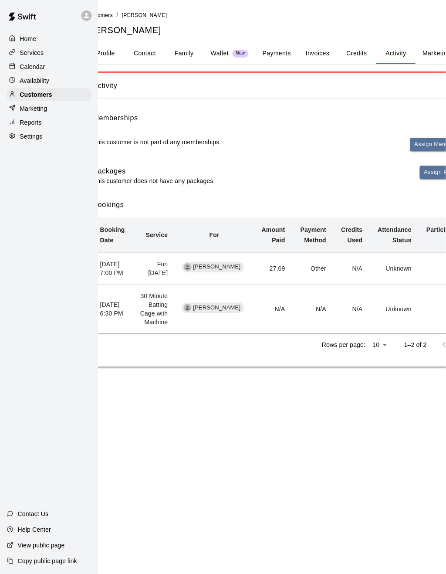
scroll to position [0, 0]
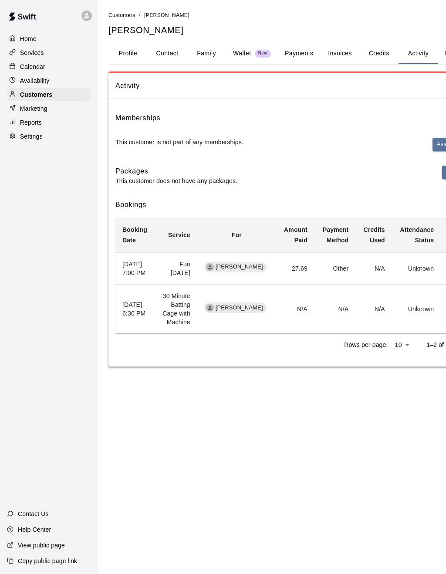
click at [251, 312] on span "[PERSON_NAME]" at bounding box center [239, 308] width 54 height 8
click at [194, 311] on td "30 Minute Batting Cage with Machine" at bounding box center [177, 309] width 42 height 49
click at [138, 311] on th "[DATE] 6:30 PM" at bounding box center [136, 309] width 40 height 49
click at [202, 53] on button "Family" at bounding box center [206, 53] width 39 height 21
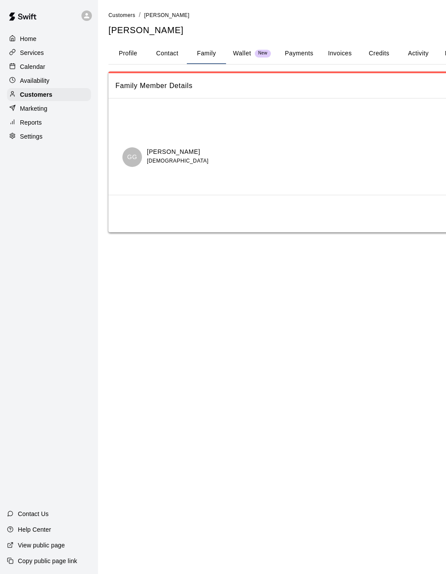
click at [169, 151] on p "[PERSON_NAME]" at bounding box center [177, 151] width 61 height 9
click at [172, 155] on p "[PERSON_NAME]" at bounding box center [177, 151] width 61 height 9
click at [167, 159] on span "[DEMOGRAPHIC_DATA]" at bounding box center [177, 161] width 61 height 6
click at [120, 17] on span "Customers" at bounding box center [122, 15] width 27 height 6
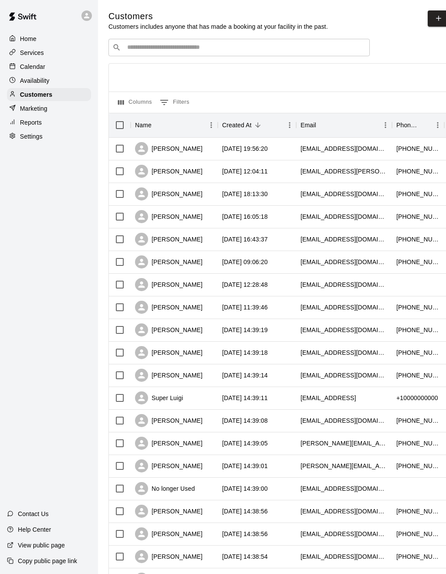
click at [180, 49] on input "Search customers by name or email" at bounding box center [246, 47] width 242 height 9
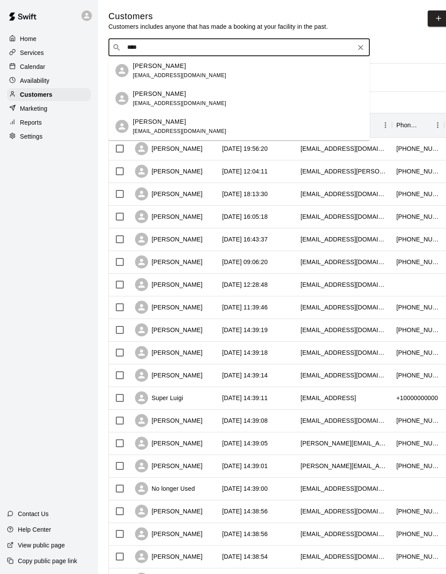
type input "*****"
click at [158, 102] on span "[EMAIL_ADDRESS][DOMAIN_NAME]" at bounding box center [180, 103] width 94 height 6
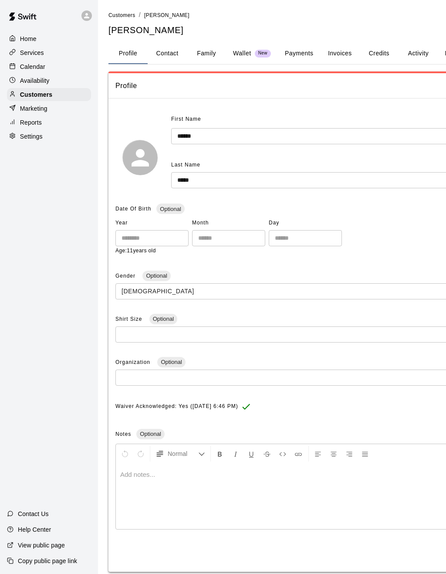
click at [202, 52] on button "Family" at bounding box center [206, 53] width 39 height 21
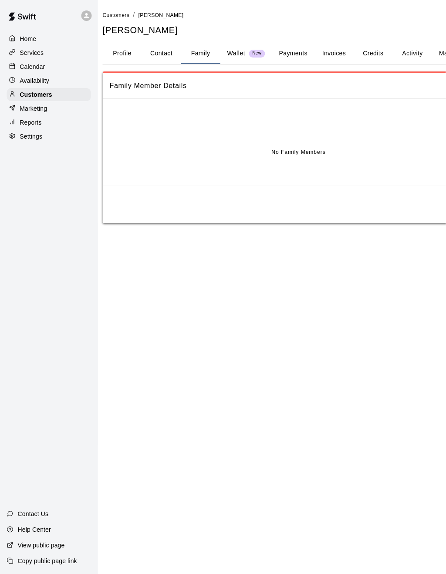
click at [286, 58] on button "Payments" at bounding box center [293, 53] width 42 height 21
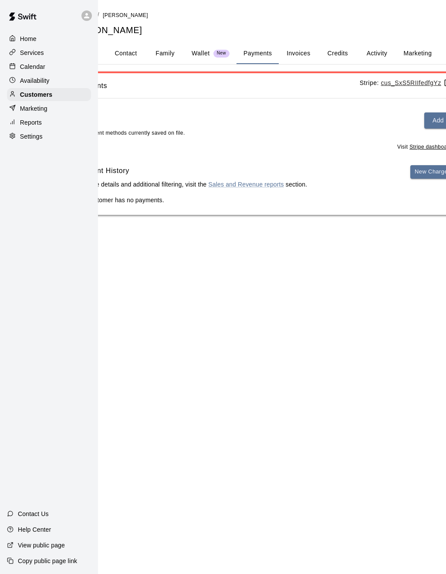
scroll to position [0, 90]
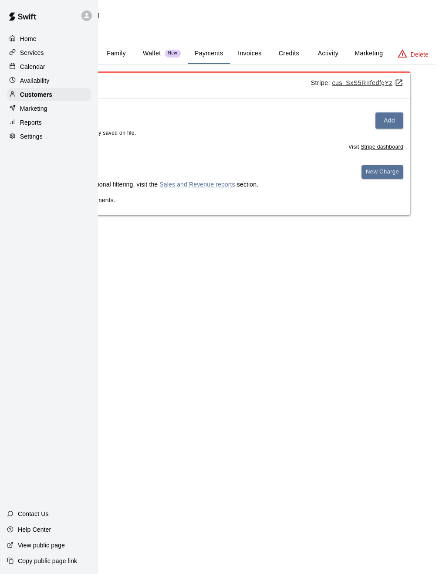
click at [414, 53] on p "Delete" at bounding box center [420, 54] width 18 height 9
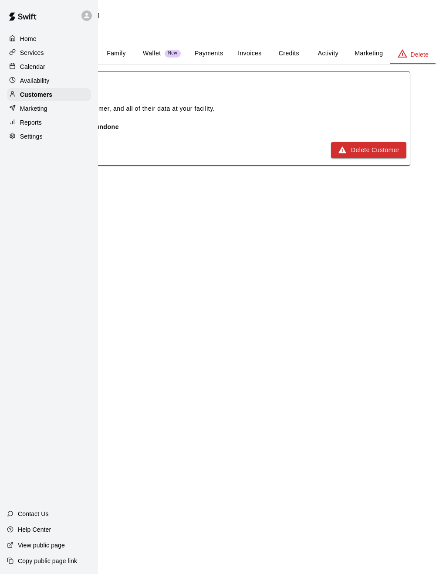
click at [377, 152] on button "Delete Customer" at bounding box center [368, 150] width 75 height 16
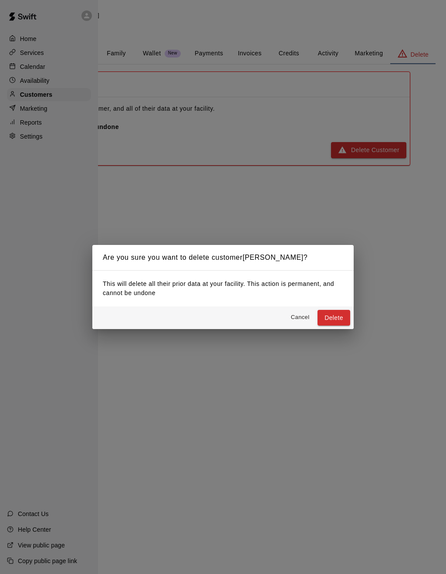
click at [337, 313] on button "Delete" at bounding box center [334, 318] width 33 height 16
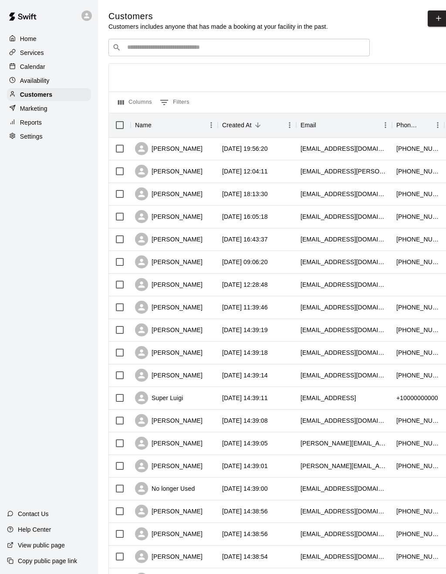
click at [37, 68] on p "Calendar" at bounding box center [32, 66] width 25 height 9
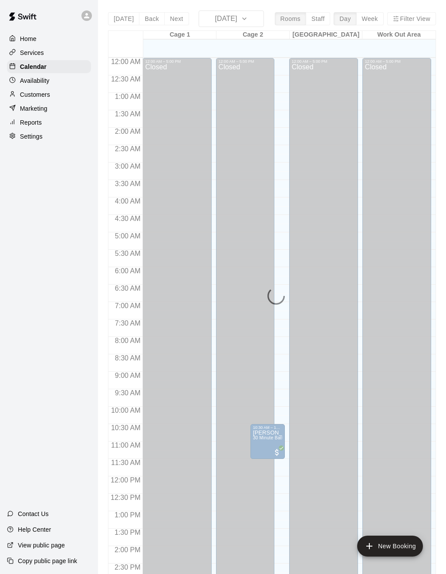
scroll to position [285, 0]
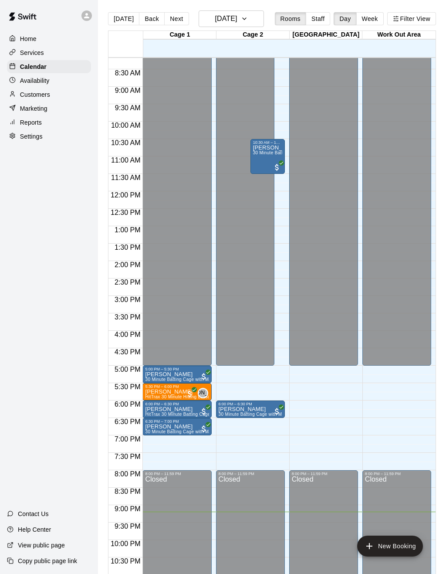
click at [178, 22] on button "Next" at bounding box center [176, 18] width 24 height 13
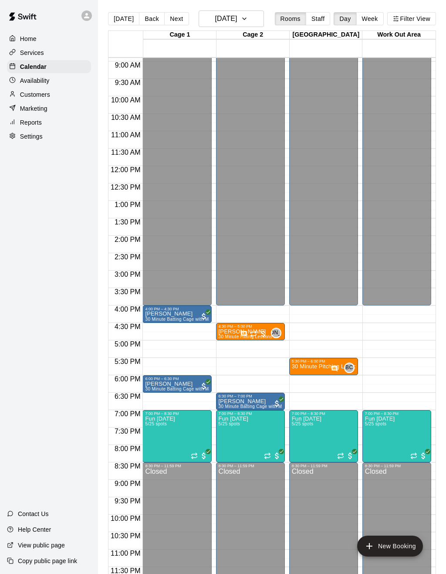
scroll to position [310, 0]
click at [235, 402] on p "[PERSON_NAME]" at bounding box center [251, 402] width 64 height 0
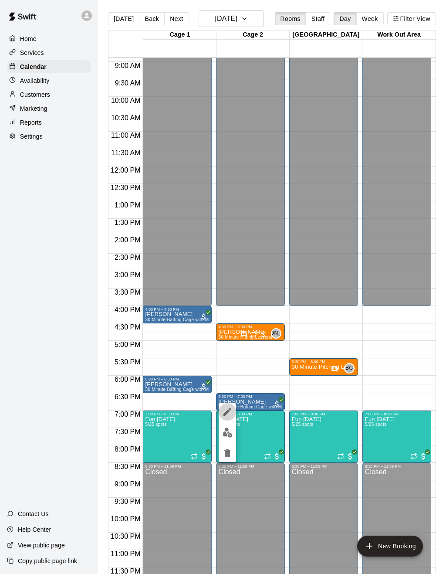
click at [231, 415] on icon "edit" at bounding box center [227, 412] width 10 height 10
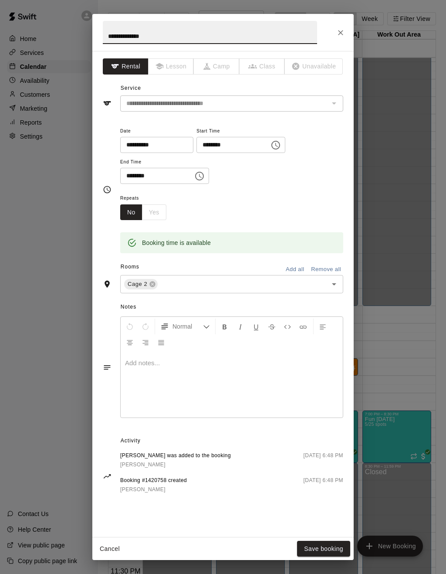
click at [332, 281] on icon "Open" at bounding box center [334, 284] width 10 height 10
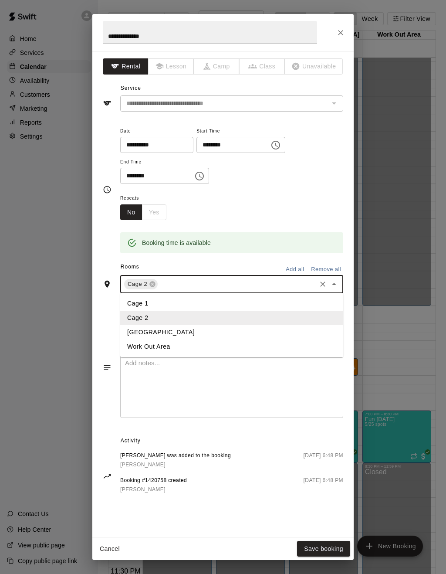
click at [160, 302] on li "Cage 1" at bounding box center [231, 303] width 223 height 14
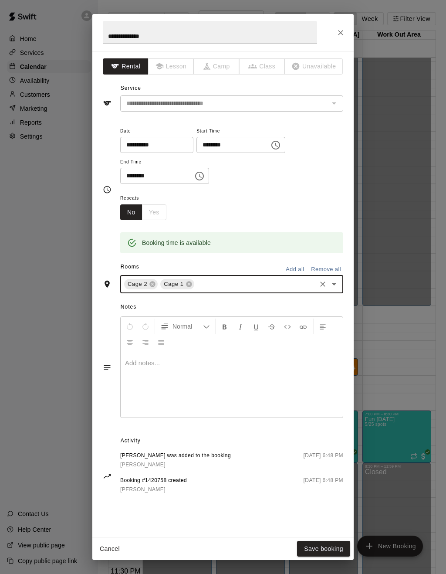
click at [154, 285] on icon at bounding box center [153, 285] width 6 height 6
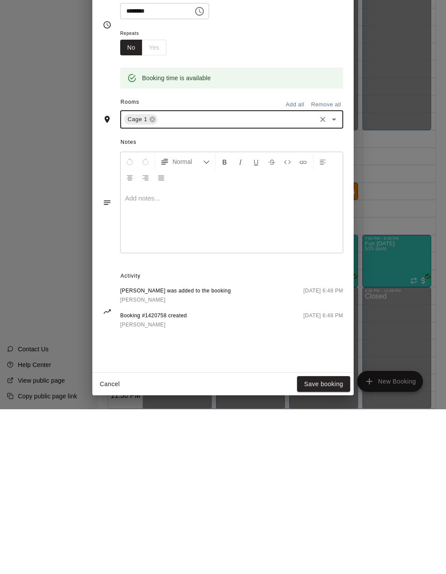
click at [330, 425] on button "Save booking" at bounding box center [323, 549] width 53 height 16
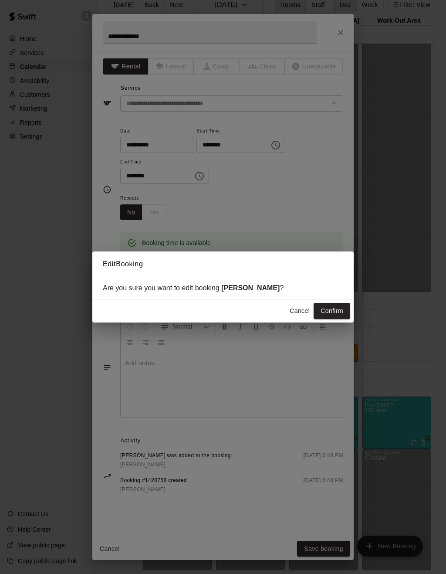
click at [296, 309] on button "Cancel" at bounding box center [300, 311] width 28 height 16
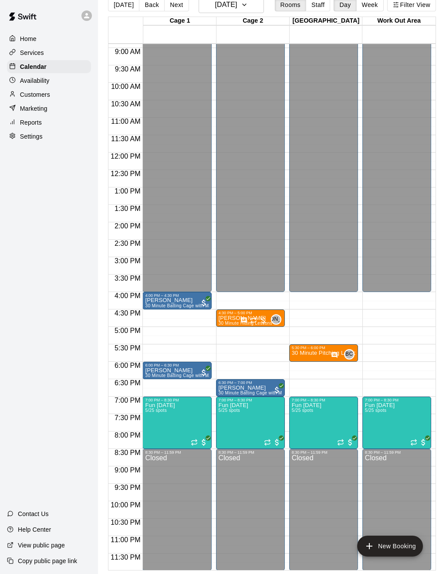
click at [245, 388] on p "[PERSON_NAME]" at bounding box center [251, 388] width 64 height 0
click at [225, 394] on icon "edit" at bounding box center [227, 398] width 10 height 10
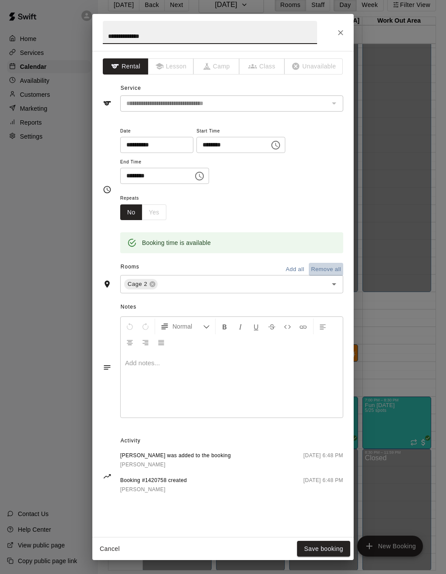
click at [328, 268] on button "Remove all" at bounding box center [326, 270] width 34 height 14
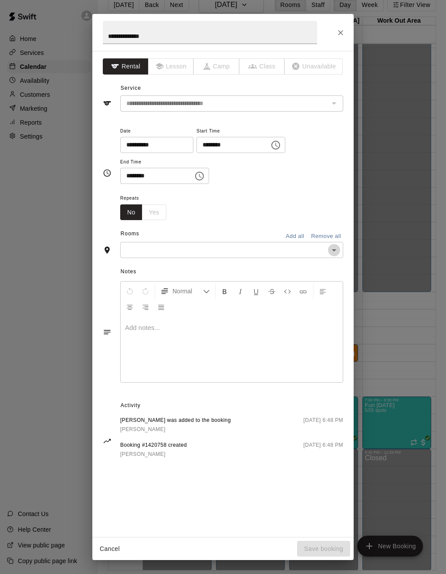
click at [334, 249] on icon "Open" at bounding box center [334, 250] width 4 height 2
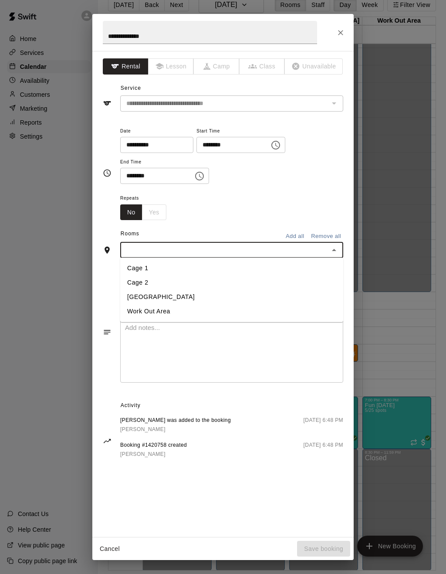
click at [147, 276] on li "Cage 2" at bounding box center [231, 283] width 223 height 14
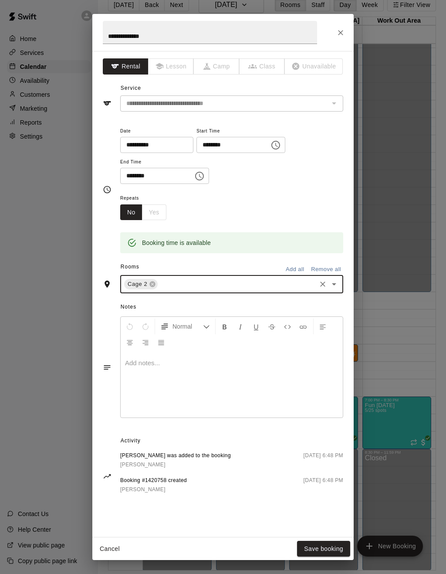
click at [320, 285] on icon "Clear" at bounding box center [323, 284] width 9 height 9
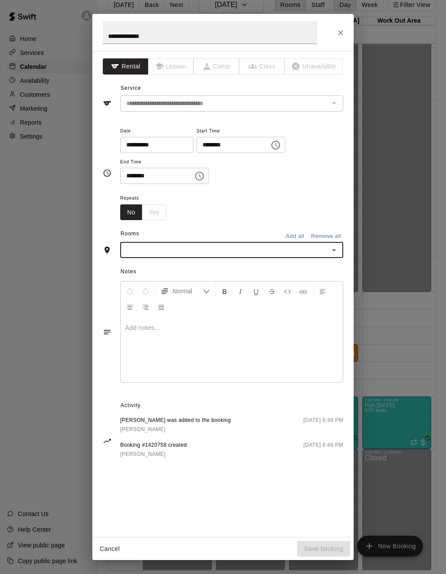
click at [337, 247] on icon "Open" at bounding box center [334, 250] width 10 height 10
click at [139, 266] on li "Cage 1" at bounding box center [231, 268] width 223 height 14
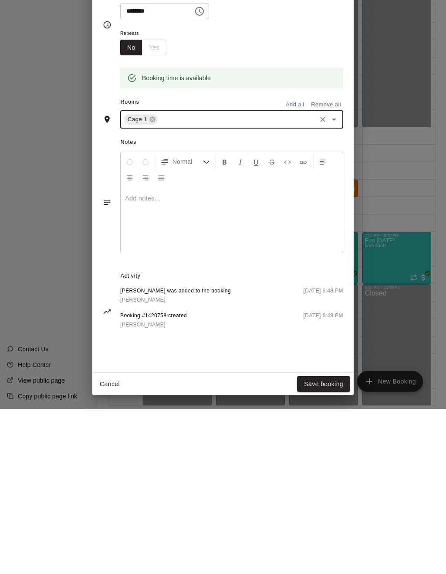
click at [321, 425] on button "Save booking" at bounding box center [323, 549] width 53 height 16
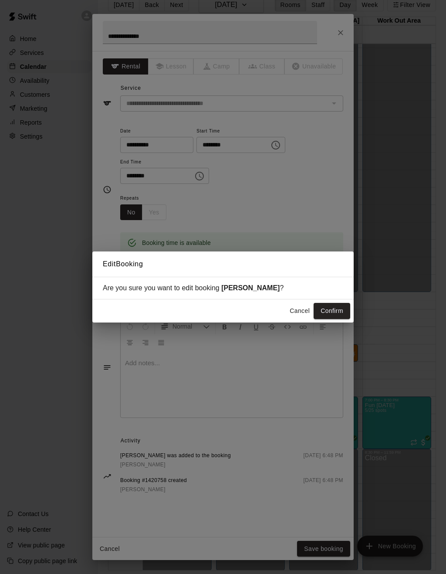
click at [333, 310] on button "Confirm" at bounding box center [332, 311] width 37 height 16
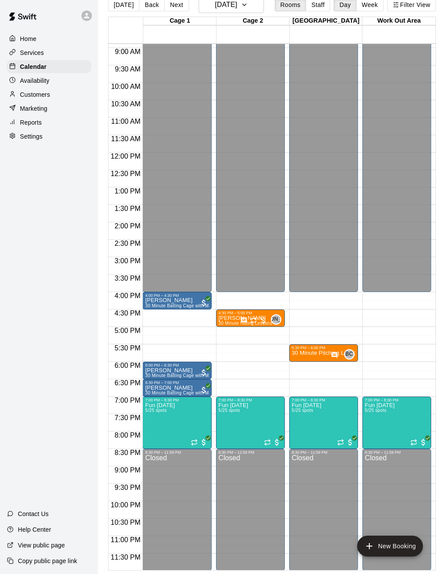
click at [228, 425] on img "edit" at bounding box center [228, 433] width 10 height 10
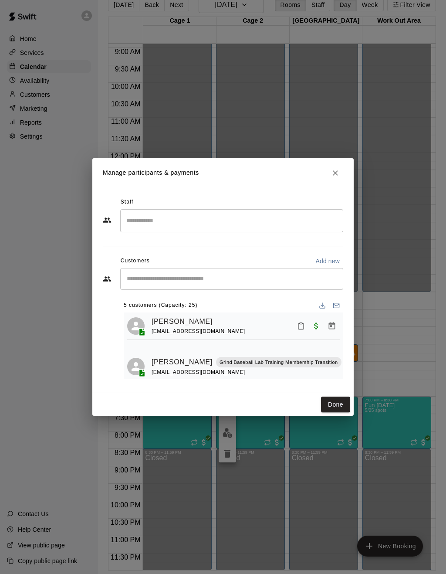
scroll to position [0, 0]
click at [338, 173] on icon "Close" at bounding box center [335, 173] width 9 height 9
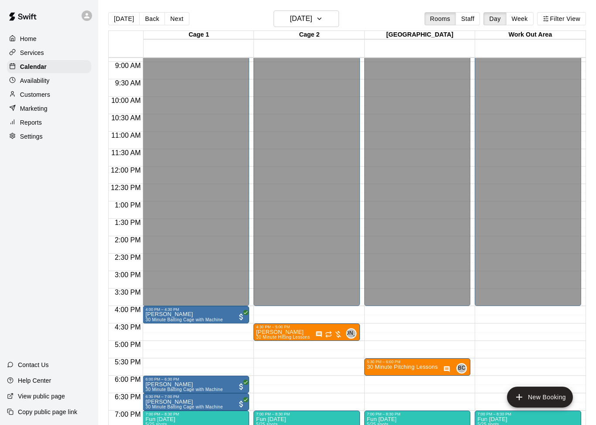
click at [412, 367] on p "30 Minute Pitching Lessons" at bounding box center [402, 367] width 71 height 0
click at [376, 386] on img "edit" at bounding box center [376, 389] width 10 height 10
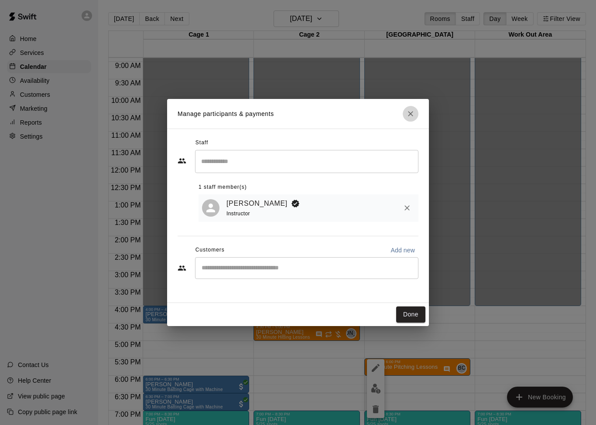
click at [410, 116] on icon "Close" at bounding box center [410, 113] width 9 height 9
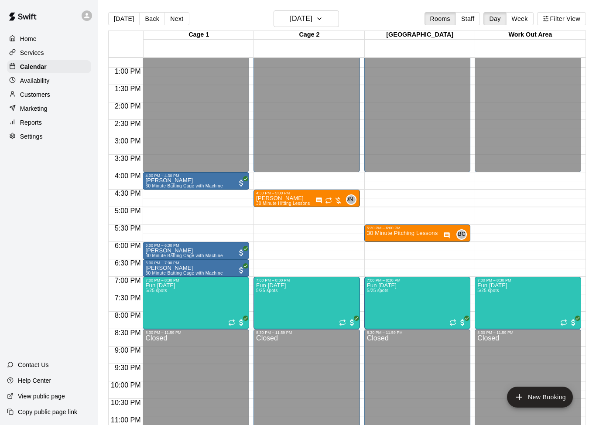
scroll to position [443, 0]
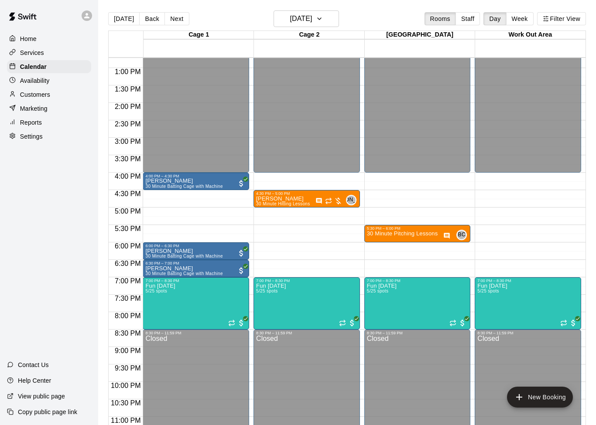
click at [206, 272] on span "30 Minute Batting Cage with Machine" at bounding box center [183, 273] width 77 height 5
click at [153, 305] on img "edit" at bounding box center [155, 301] width 10 height 10
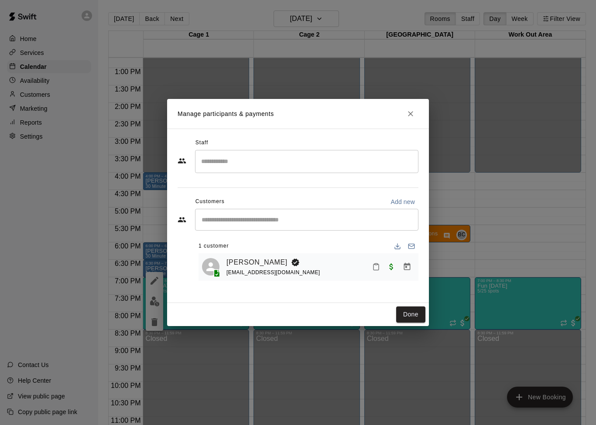
click at [392, 269] on span "Paid" at bounding box center [391, 266] width 16 height 7
click at [389, 266] on span "Paid" at bounding box center [391, 266] width 16 height 7
click at [409, 269] on icon "Manage bookings & payment" at bounding box center [407, 266] width 7 height 7
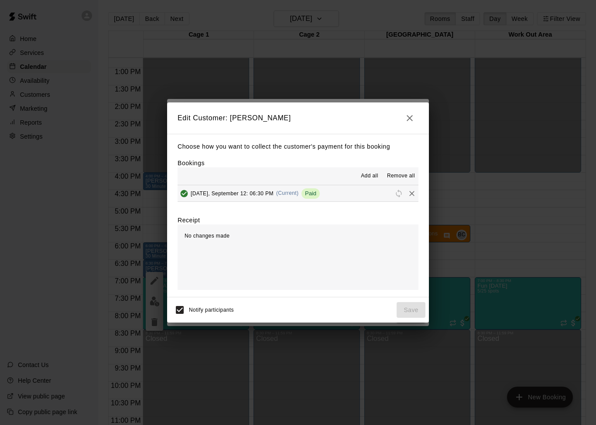
click at [307, 196] on span "Paid" at bounding box center [310, 193] width 18 height 7
click at [310, 194] on span "Paid" at bounding box center [310, 193] width 18 height 7
click at [408, 116] on icon "button" at bounding box center [409, 118] width 10 height 10
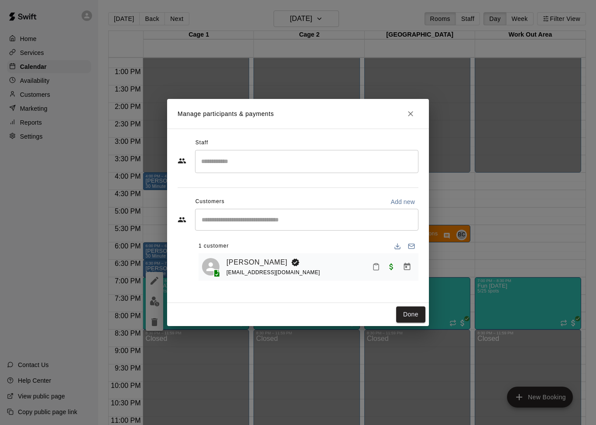
click at [411, 115] on icon "Close" at bounding box center [410, 113] width 9 height 9
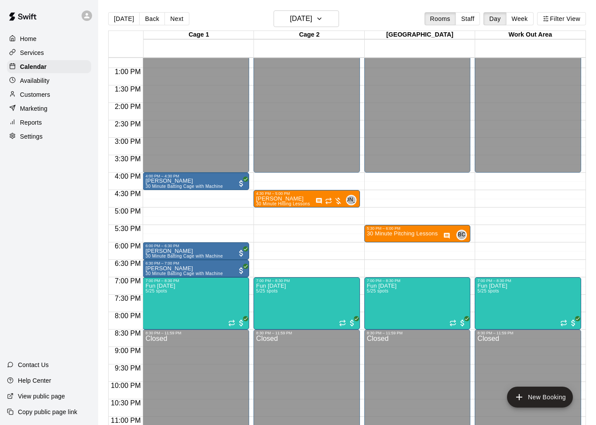
click at [187, 276] on div at bounding box center [195, 276] width 101 height 0
click at [155, 303] on img "edit" at bounding box center [155, 305] width 10 height 10
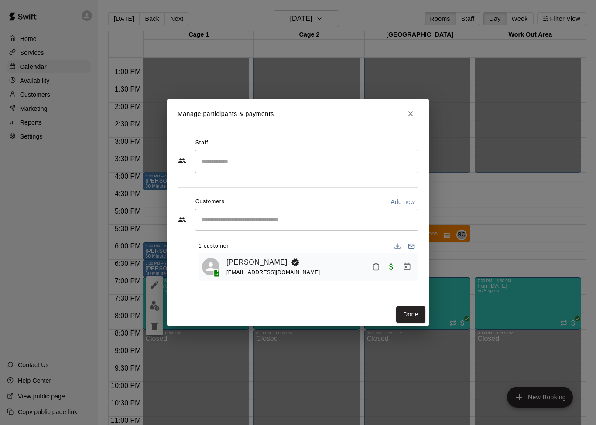
click at [245, 260] on link "[PERSON_NAME]" at bounding box center [256, 262] width 61 height 11
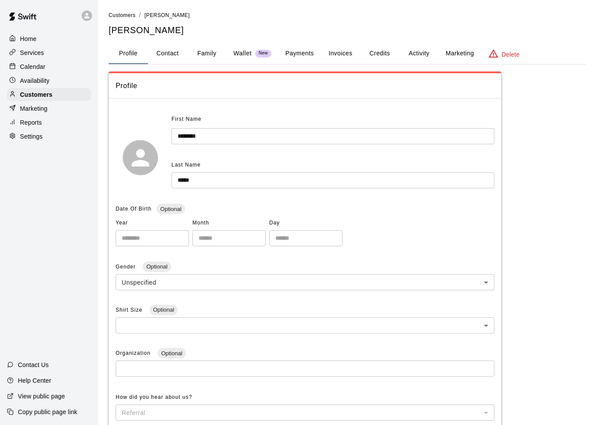
click at [302, 54] on button "Payments" at bounding box center [299, 53] width 42 height 21
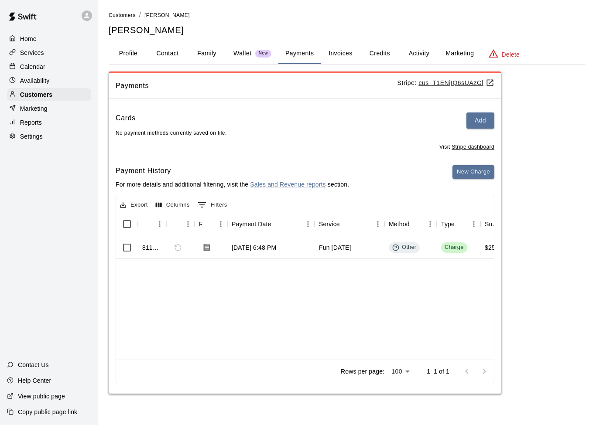
click at [306, 181] on link "Sales and Revenue reports" at bounding box center [287, 184] width 75 height 7
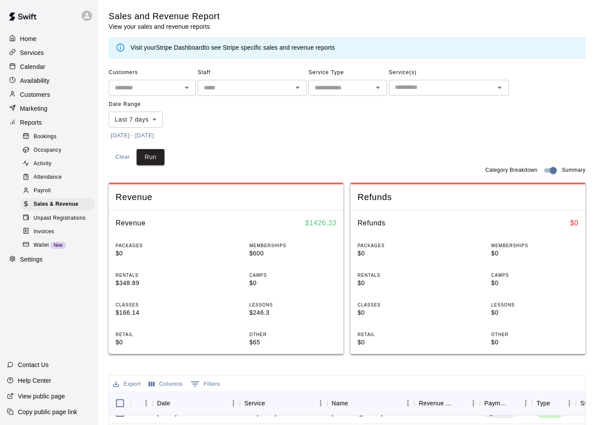
click at [175, 91] on input "text" at bounding box center [145, 87] width 68 height 11
click at [153, 109] on li "[PERSON_NAME]" at bounding box center [152, 105] width 87 height 14
type input "**********"
click at [151, 162] on button "Run" at bounding box center [150, 157] width 28 height 16
click at [160, 119] on body "**********" at bounding box center [298, 342] width 596 height 684
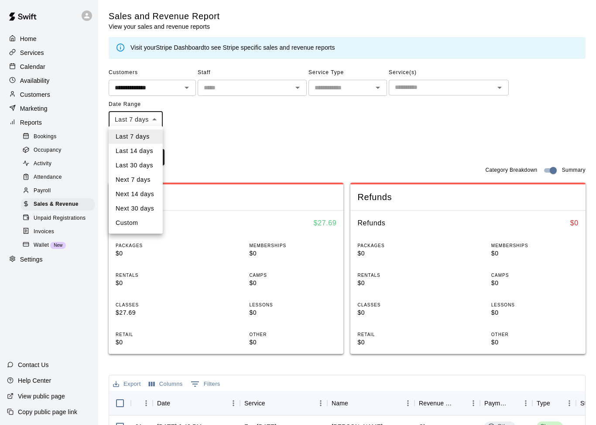
click at [137, 218] on li "Custom" at bounding box center [136, 223] width 54 height 14
type input "******"
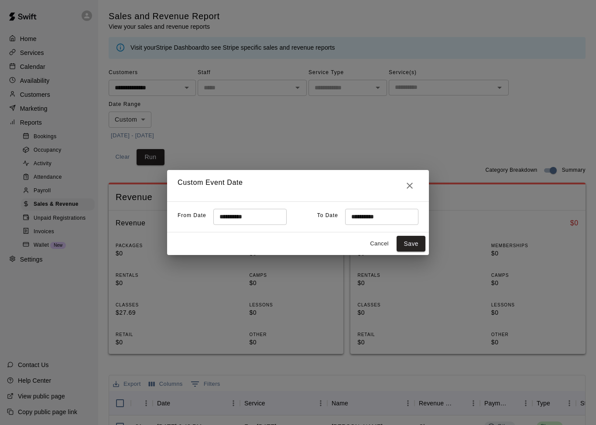
click at [402, 213] on input "**********" at bounding box center [378, 217] width 67 height 16
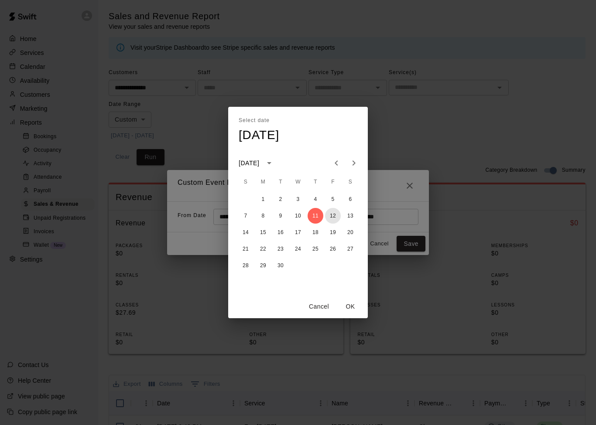
click at [332, 215] on button "12" at bounding box center [333, 216] width 16 height 16
type input "**********"
click at [352, 303] on button "OK" at bounding box center [350, 307] width 28 height 16
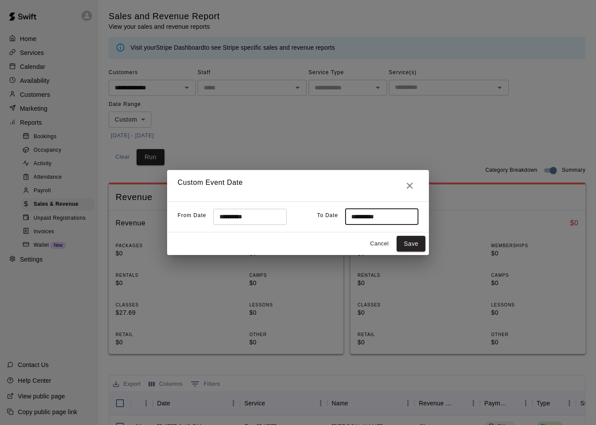
click at [409, 245] on button "Save" at bounding box center [410, 244] width 29 height 16
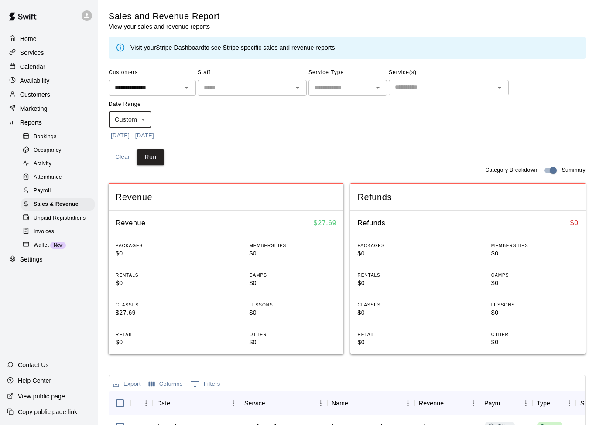
click at [150, 155] on button "Run" at bounding box center [150, 157] width 28 height 16
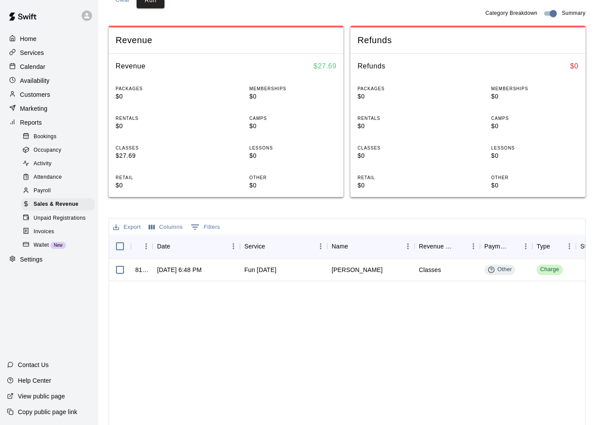
scroll to position [163, 0]
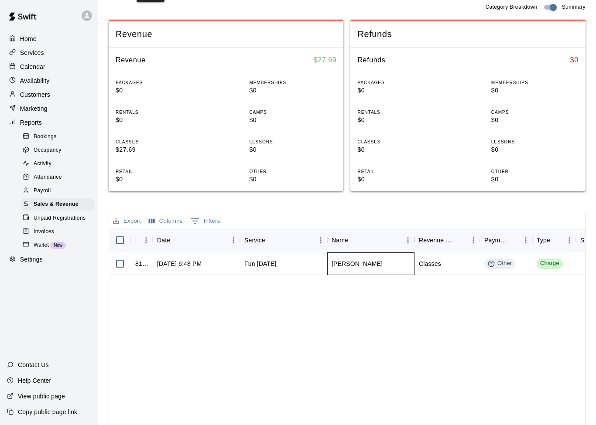
click at [366, 265] on div "[PERSON_NAME]" at bounding box center [356, 263] width 51 height 9
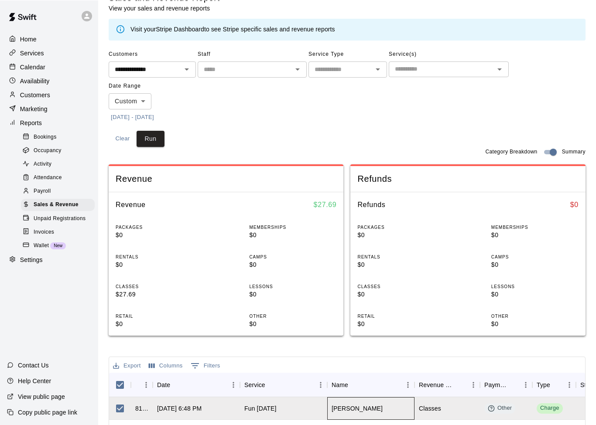
scroll to position [0, 0]
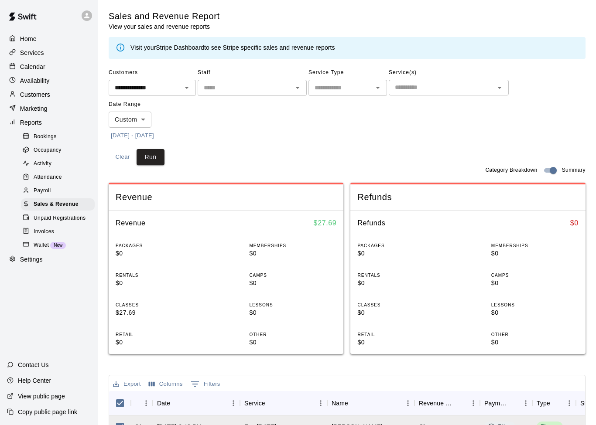
click at [37, 95] on p "Customers" at bounding box center [35, 94] width 30 height 9
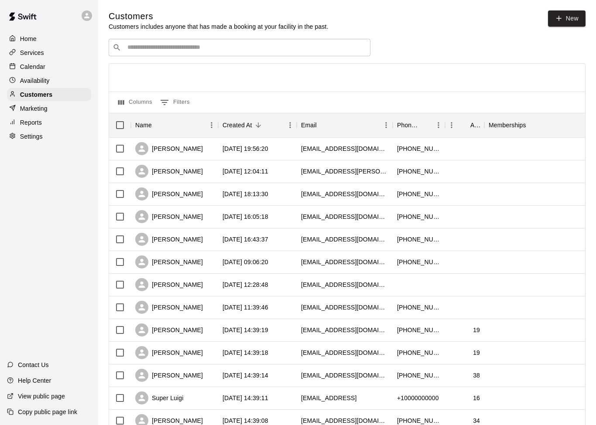
click at [219, 48] on input "Search customers by name or email" at bounding box center [246, 47] width 242 height 9
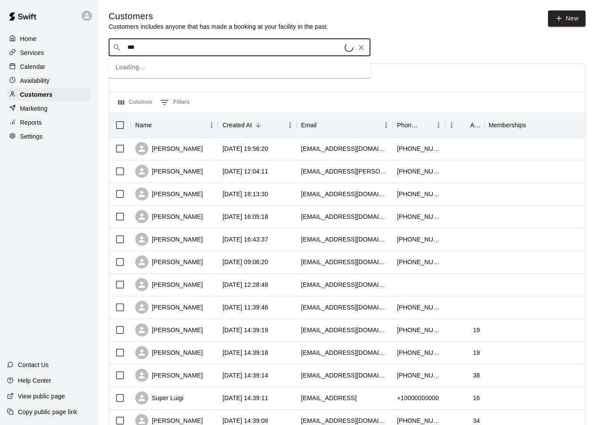
type input "****"
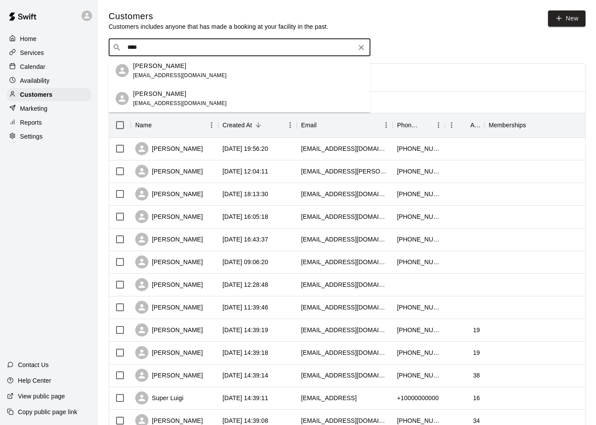
click at [179, 75] on span "[EMAIL_ADDRESS][DOMAIN_NAME]" at bounding box center [180, 75] width 94 height 6
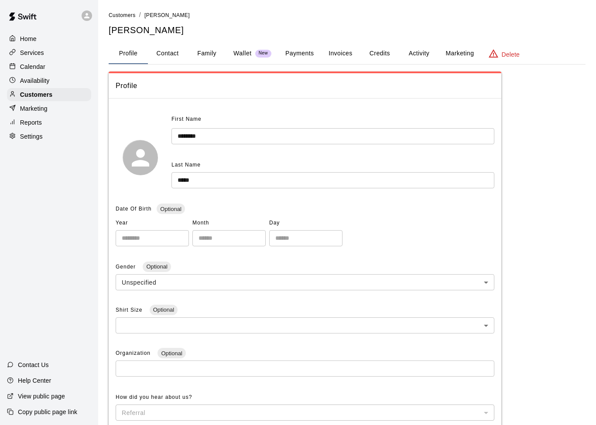
click at [417, 53] on button "Activity" at bounding box center [418, 53] width 39 height 21
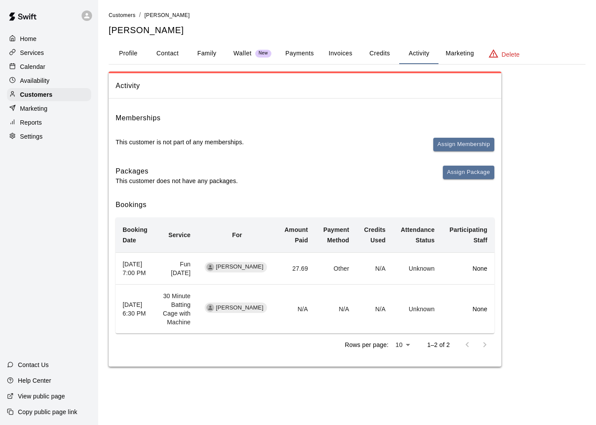
click at [127, 63] on button "Profile" at bounding box center [128, 53] width 39 height 21
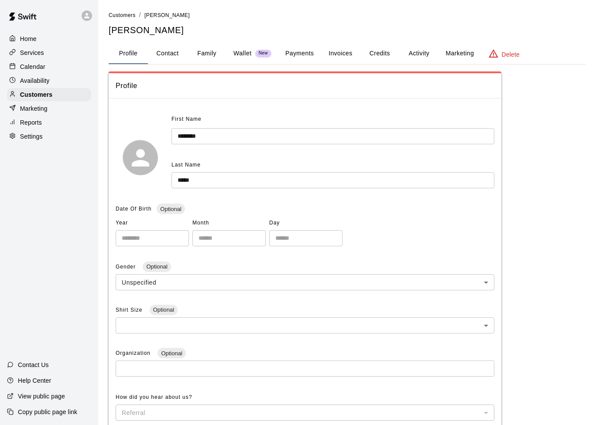
click at [166, 53] on button "Contact" at bounding box center [167, 53] width 39 height 21
select select "**"
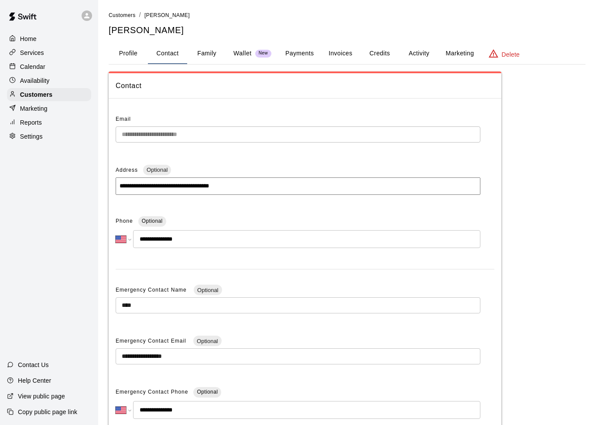
click at [296, 54] on button "Payments" at bounding box center [299, 53] width 42 height 21
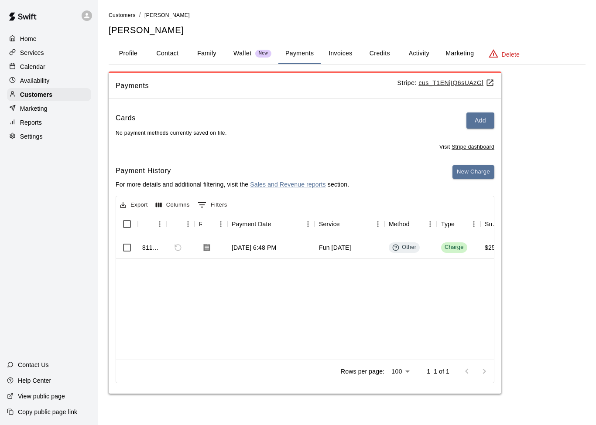
click at [460, 84] on u "cus_T1ENjIQ6sUAzGl" at bounding box center [456, 82] width 76 height 7
click at [475, 146] on u "Stripe dashboard" at bounding box center [472, 147] width 43 height 6
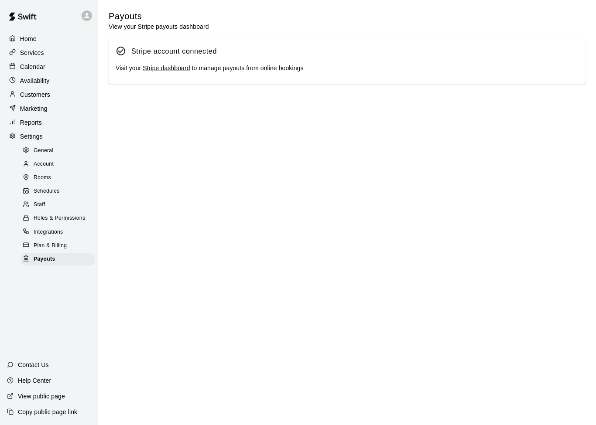
click at [170, 72] on link "Stripe dashboard" at bounding box center [166, 68] width 47 height 7
click at [46, 92] on p "Customers" at bounding box center [35, 94] width 30 height 9
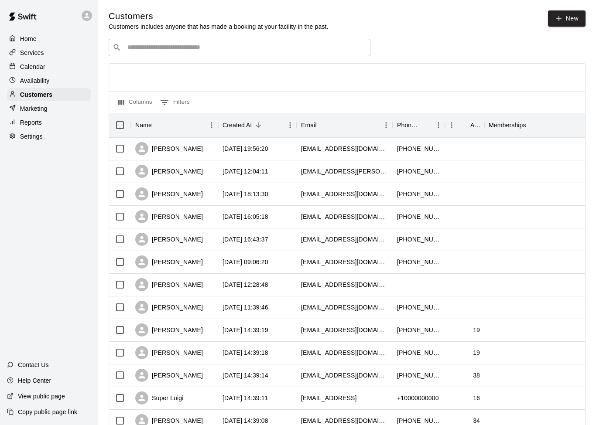
click at [333, 50] on input "Search customers by name or email" at bounding box center [246, 47] width 242 height 9
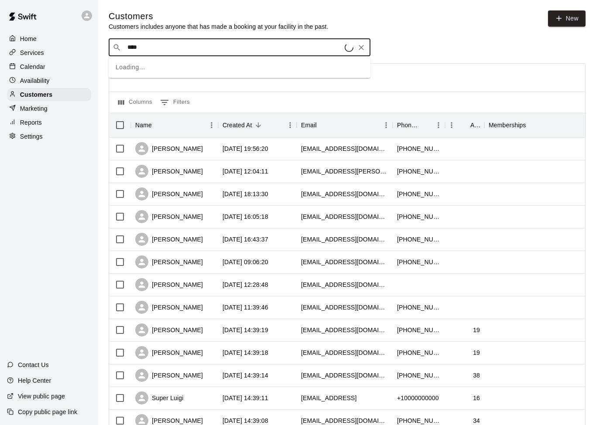
type input "*****"
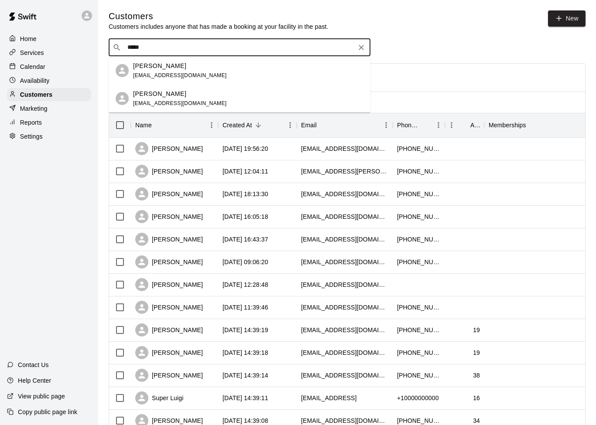
click at [163, 73] on span "[EMAIL_ADDRESS][DOMAIN_NAME]" at bounding box center [180, 75] width 94 height 6
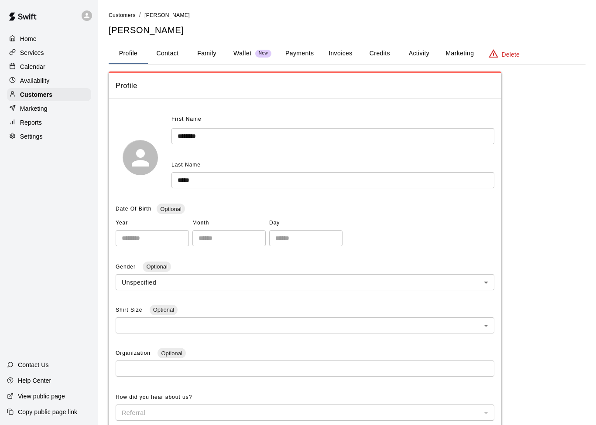
click at [416, 54] on button "Activity" at bounding box center [418, 53] width 39 height 21
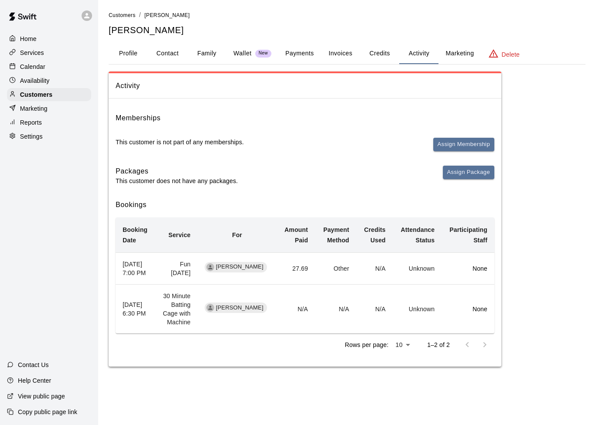
click at [378, 55] on button "Credits" at bounding box center [379, 53] width 39 height 21
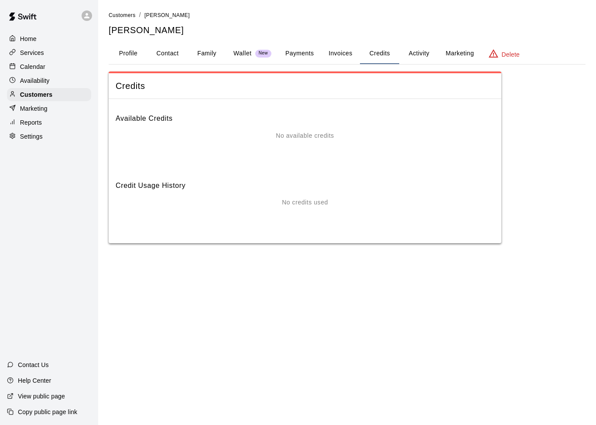
click at [339, 52] on button "Invoices" at bounding box center [339, 53] width 39 height 21
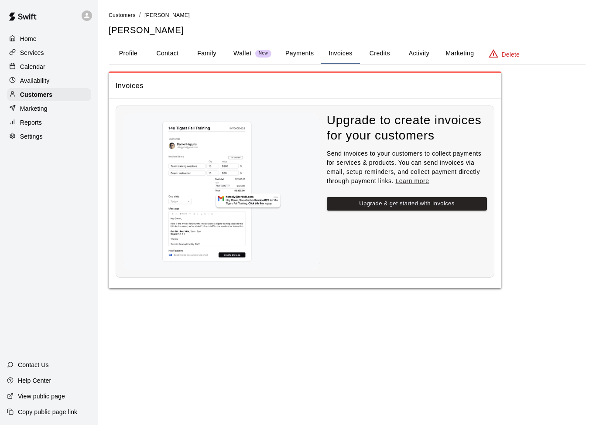
click at [303, 54] on button "Payments" at bounding box center [299, 53] width 42 height 21
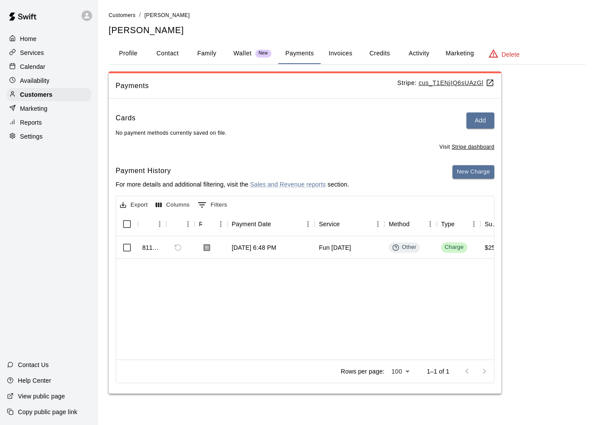
click at [455, 83] on u "cus_T1ENjIQ6sUAzGl" at bounding box center [456, 82] width 76 height 7
